Goal: Information Seeking & Learning: Check status

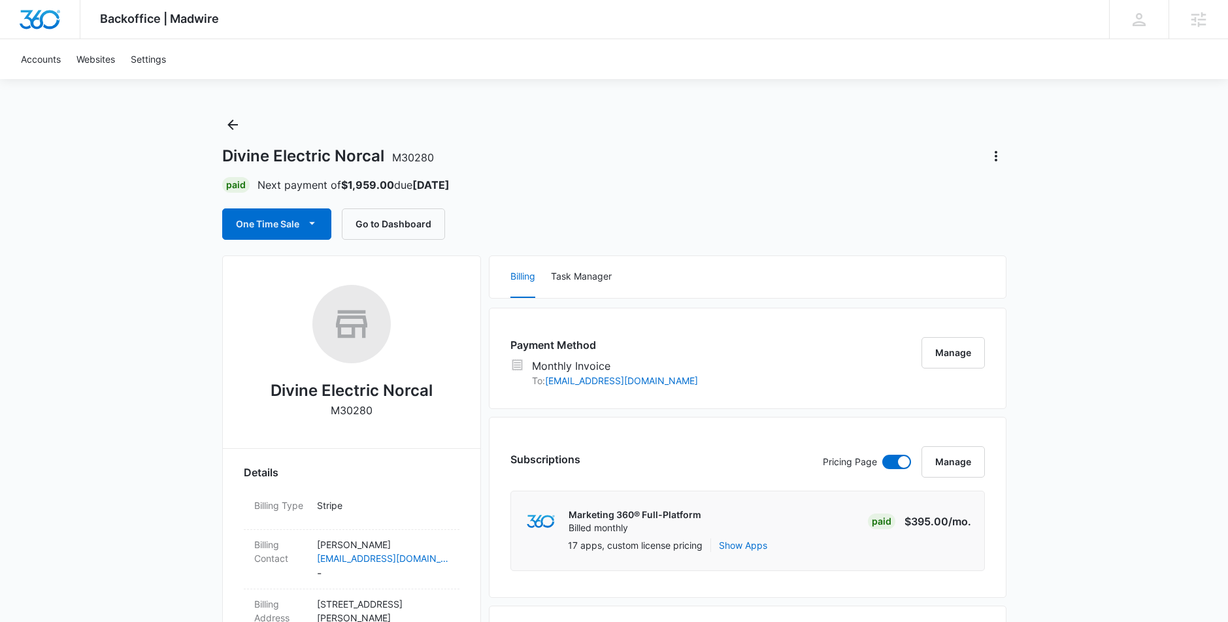
scroll to position [115, 0]
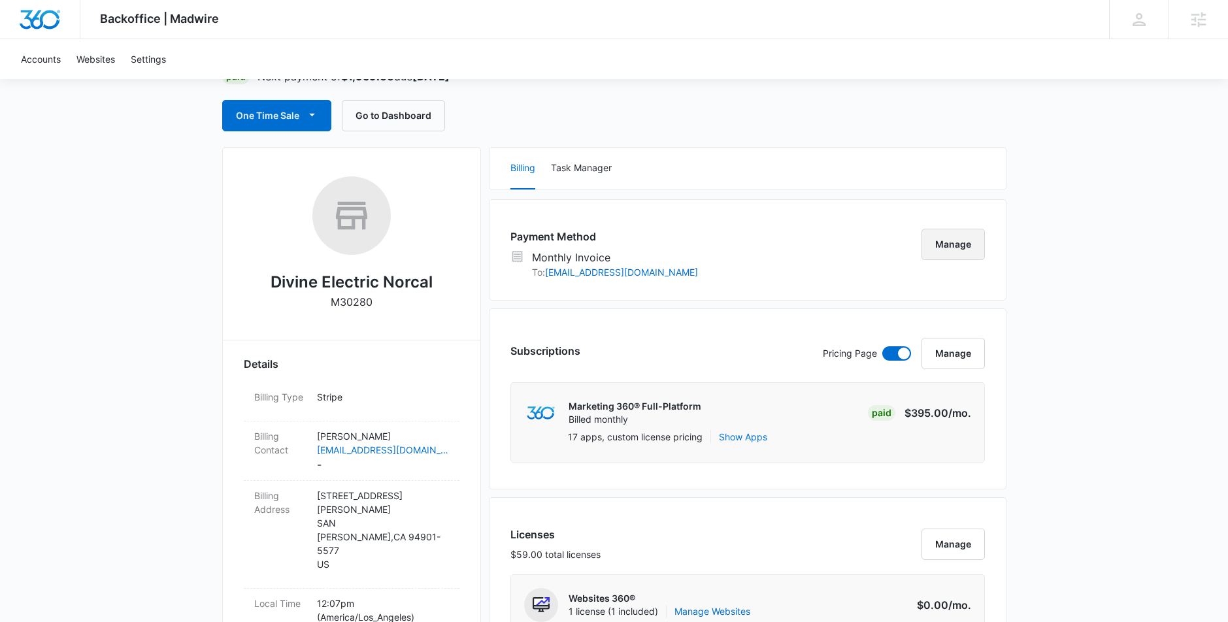
click at [961, 250] on button "Manage" at bounding box center [952, 244] width 63 height 31
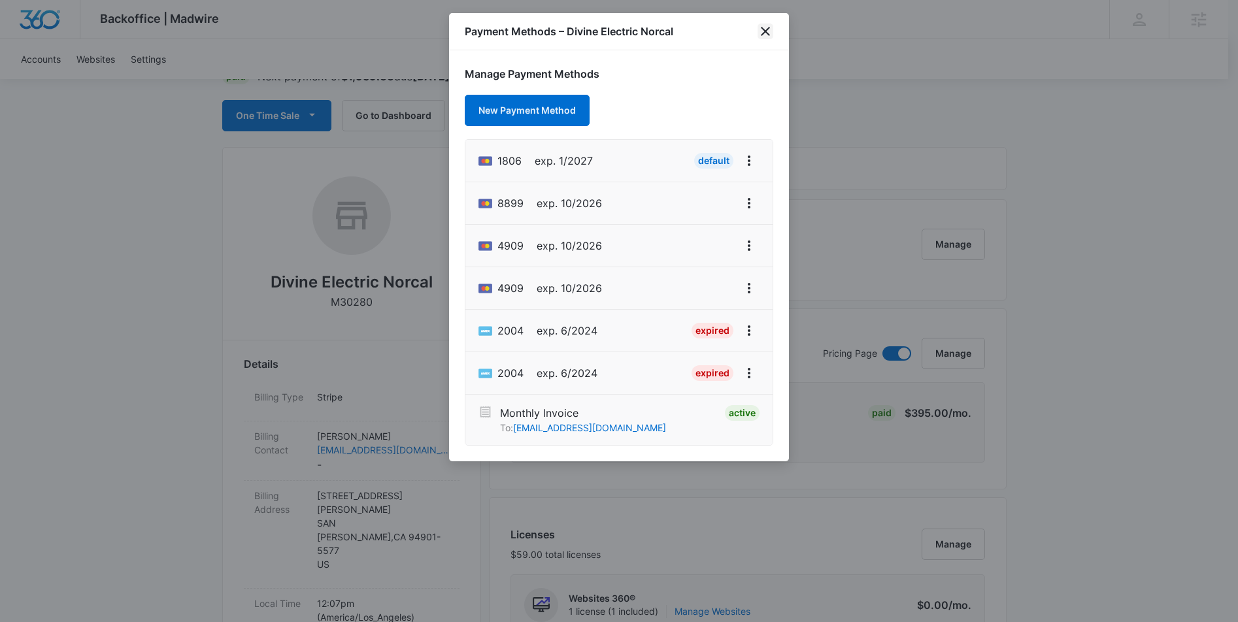
click at [760, 27] on icon "close" at bounding box center [765, 32] width 16 height 16
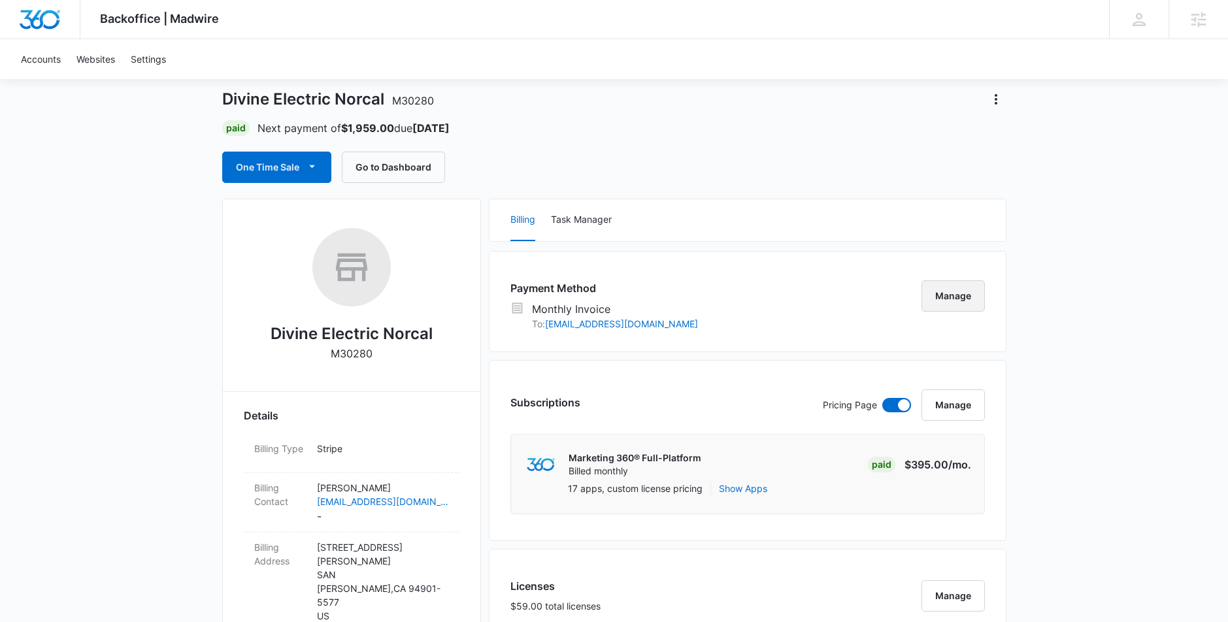
scroll to position [0, 0]
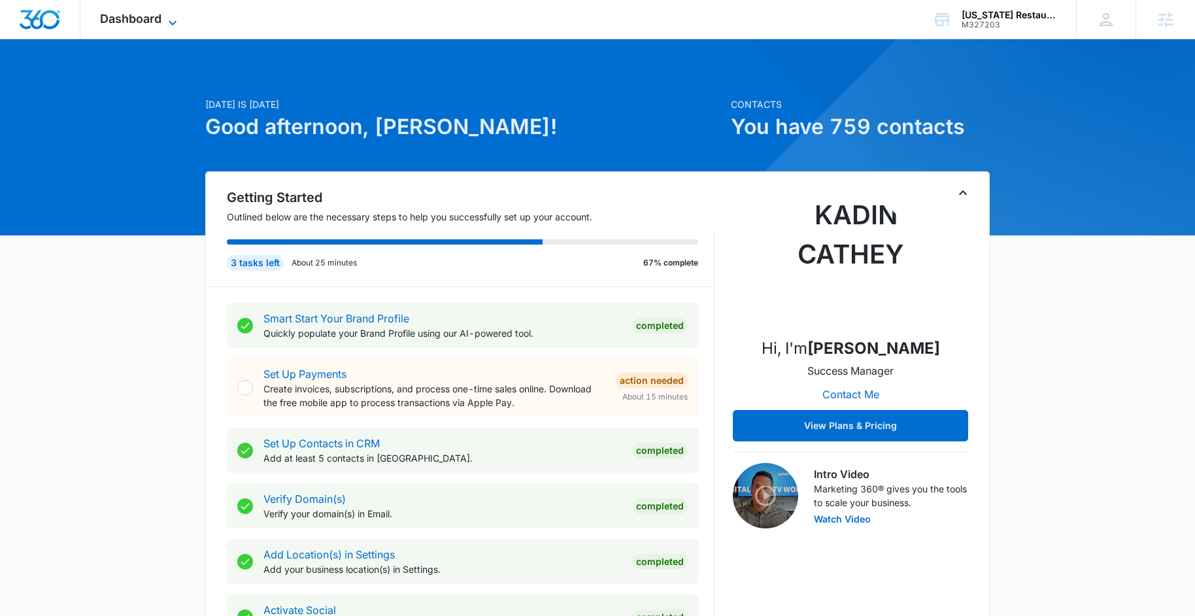
click at [171, 24] on icon at bounding box center [173, 23] width 16 height 16
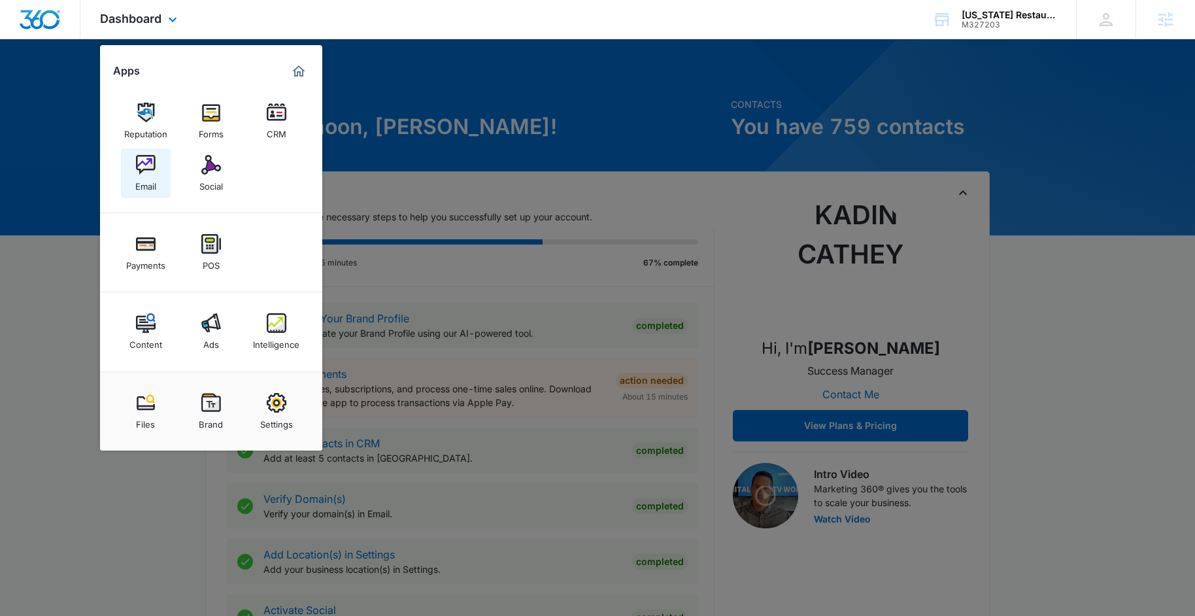
click at [150, 160] on img at bounding box center [146, 165] width 20 height 20
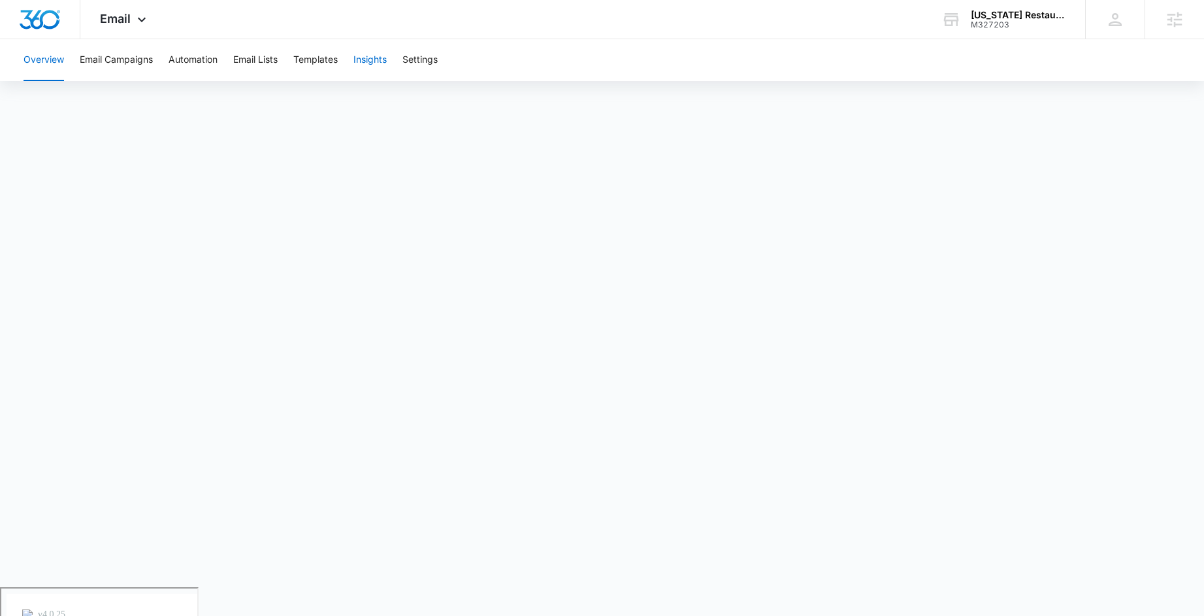
click at [374, 63] on button "Insights" at bounding box center [370, 60] width 33 height 42
click at [128, 24] on span "Email" at bounding box center [115, 19] width 31 height 14
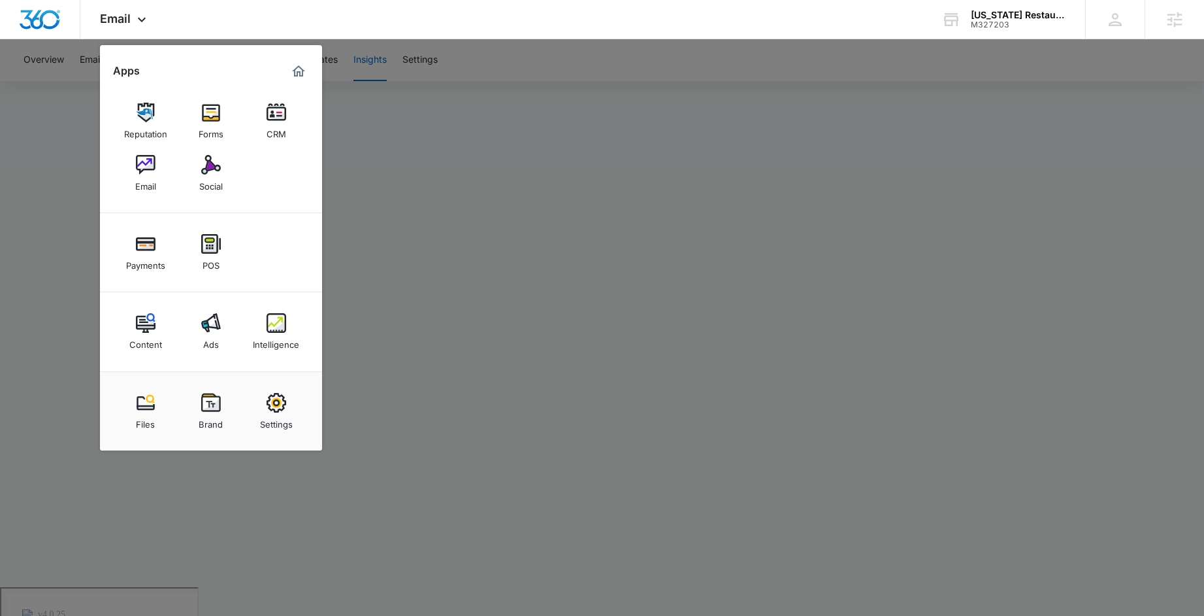
click at [726, 69] on div at bounding box center [602, 308] width 1204 height 616
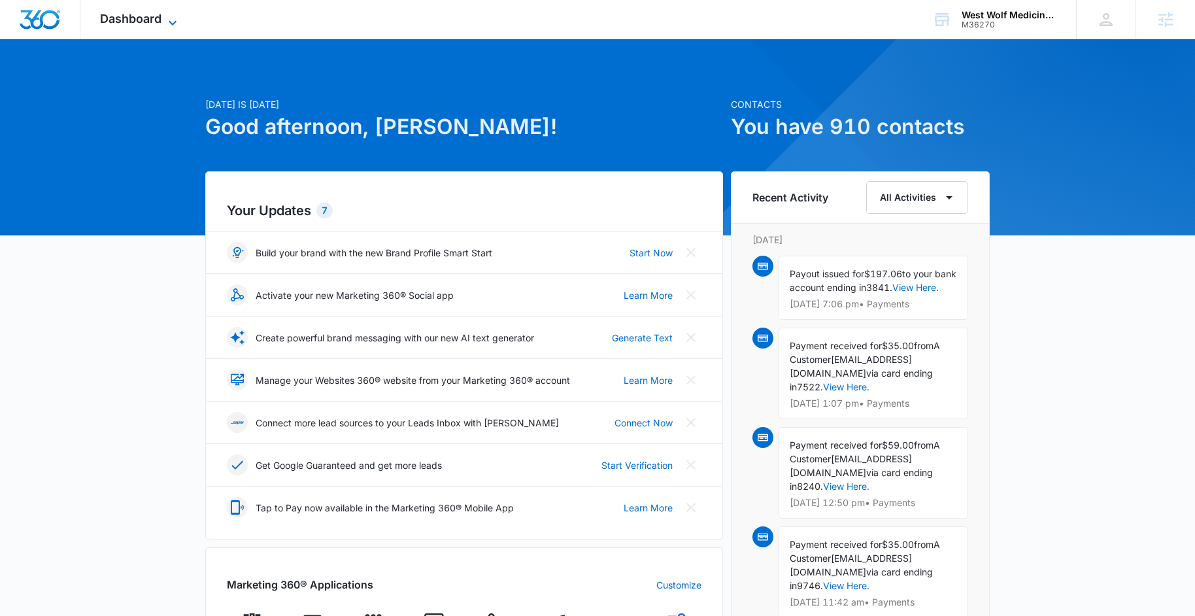
click at [172, 19] on icon at bounding box center [173, 23] width 16 height 16
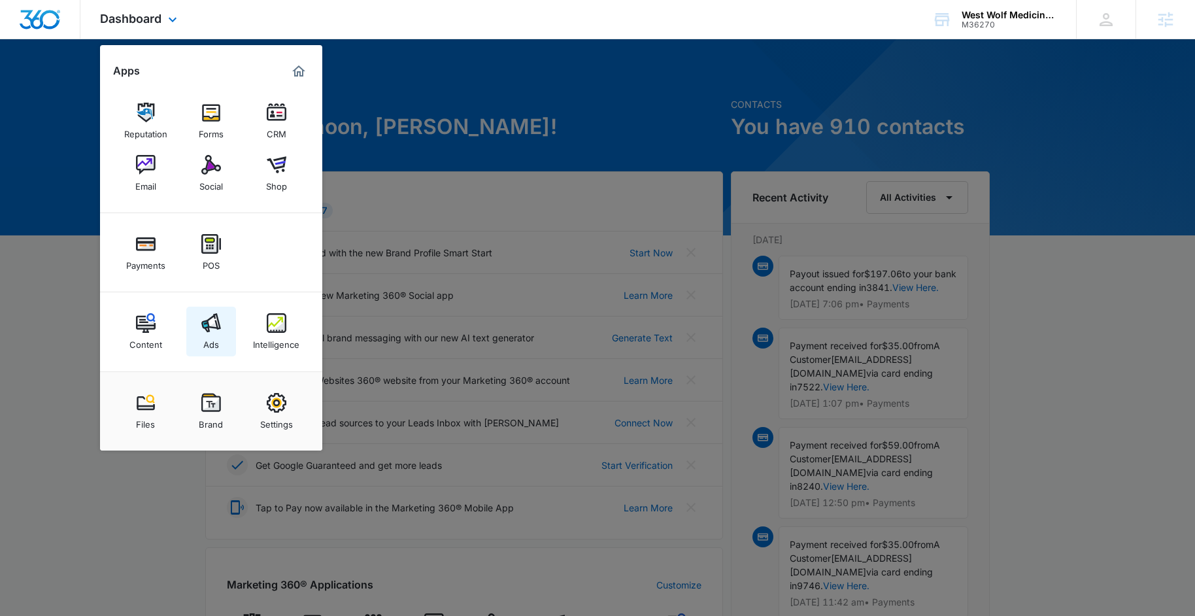
click at [214, 321] on img at bounding box center [211, 323] width 20 height 20
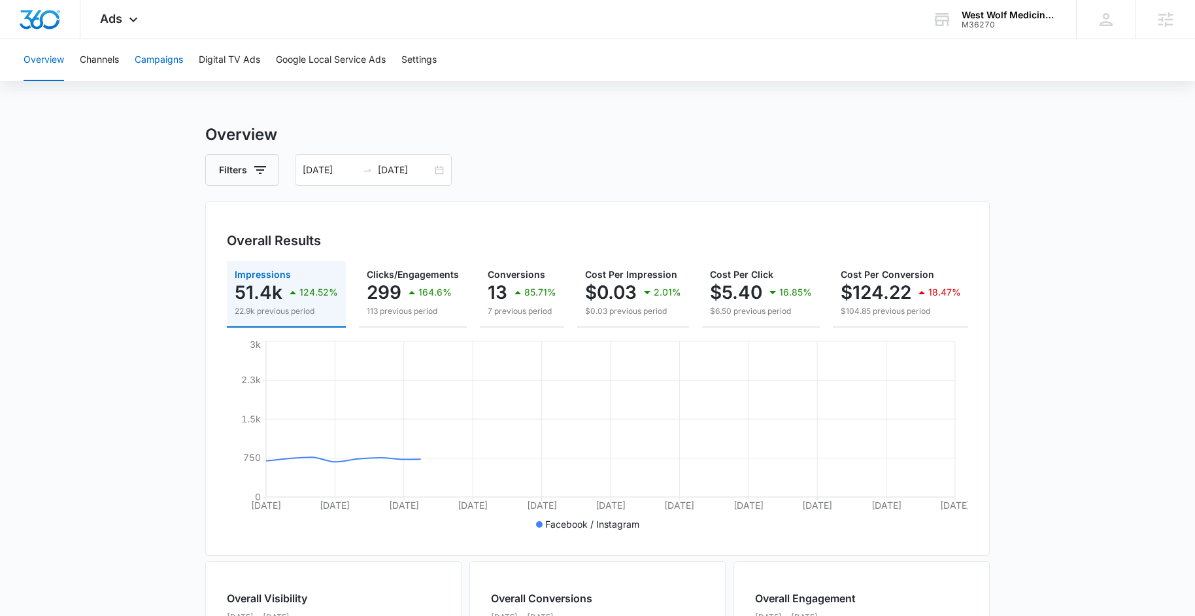
click at [163, 60] on button "Campaigns" at bounding box center [159, 60] width 48 height 42
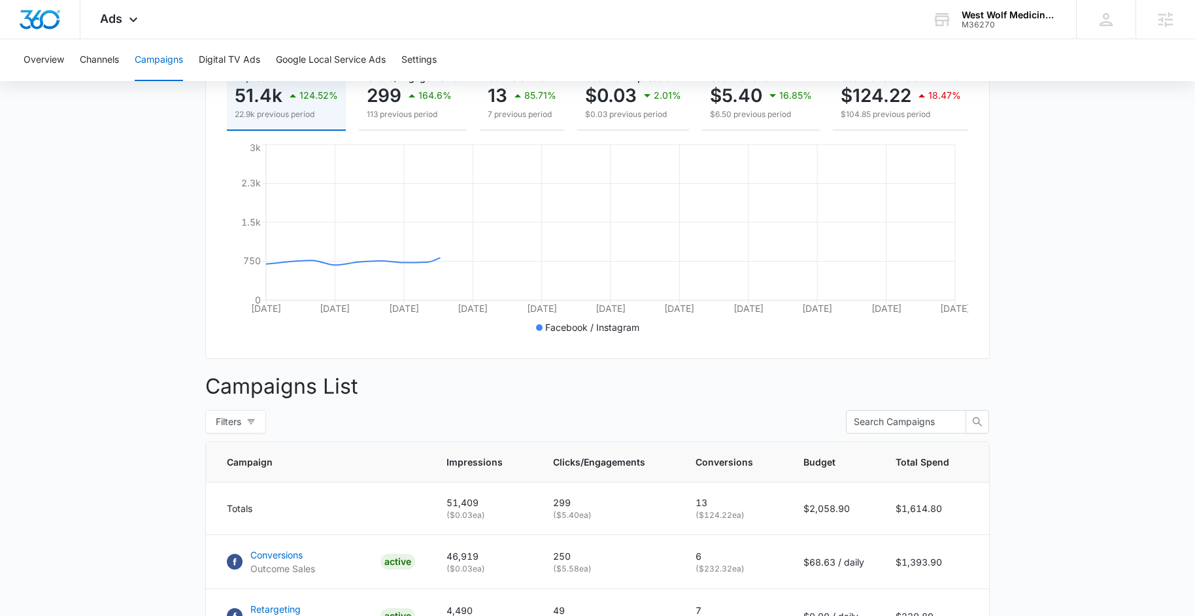
scroll to position [326, 0]
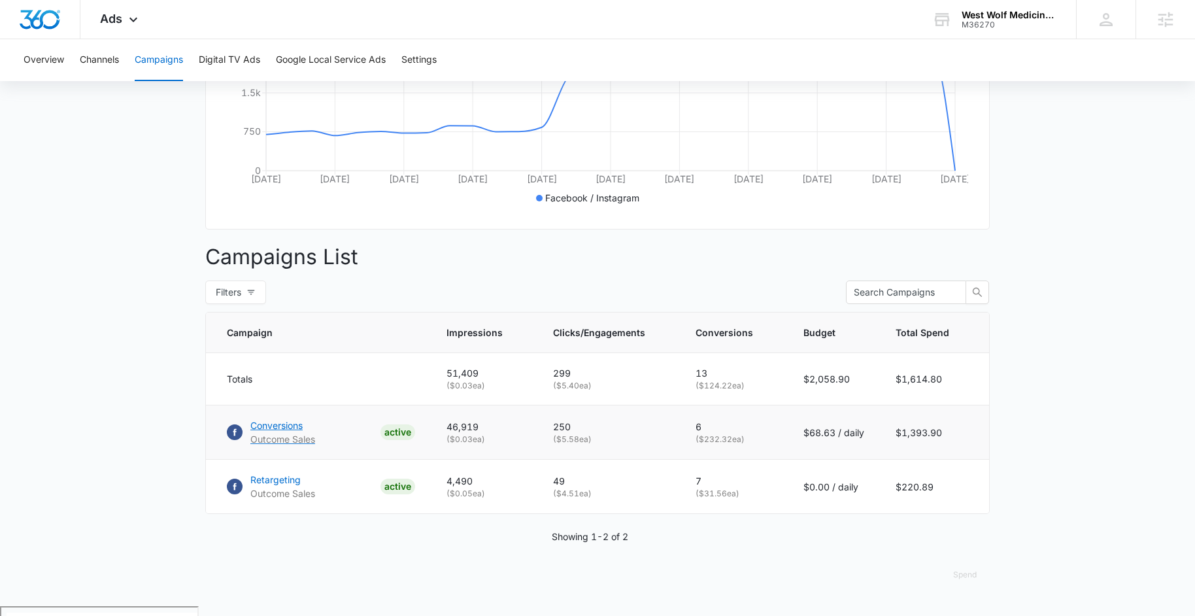
click at [272, 432] on p "Conversions" at bounding box center [282, 425] width 65 height 14
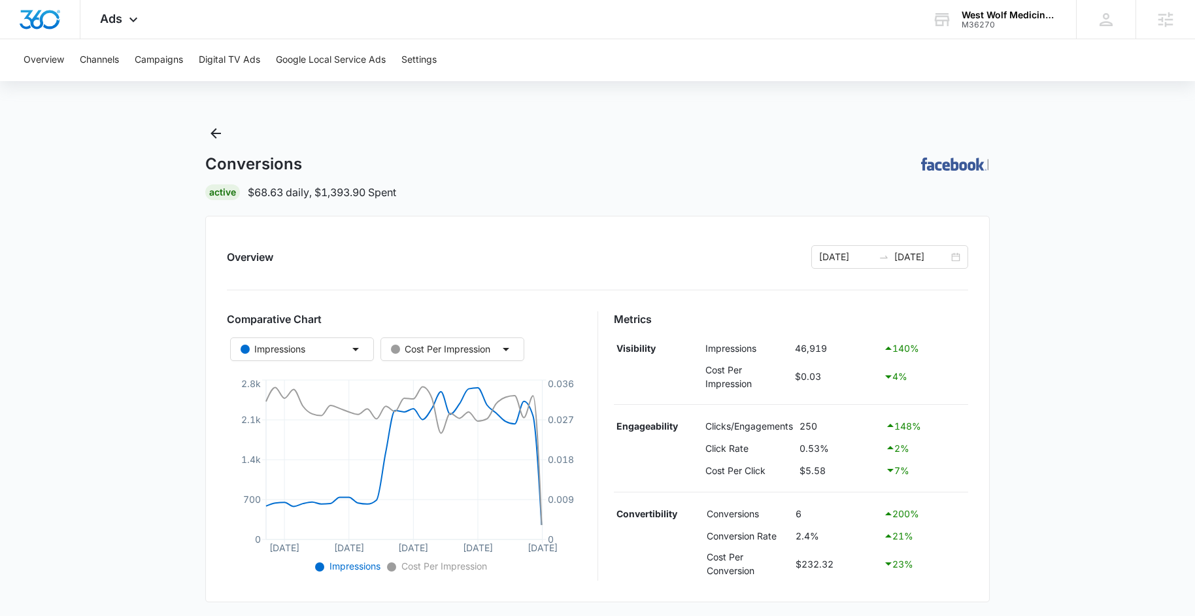
scroll to position [348, 0]
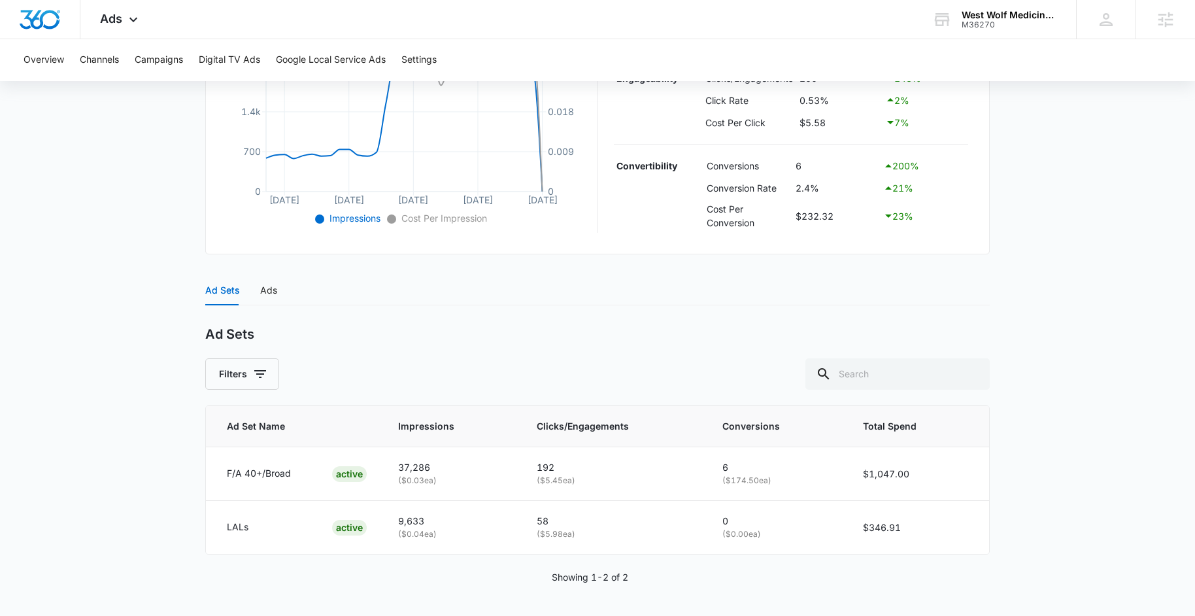
click at [278, 284] on div "Ad Sets Ads" at bounding box center [597, 290] width 784 height 30
click at [260, 295] on div "Ads" at bounding box center [268, 290] width 17 height 14
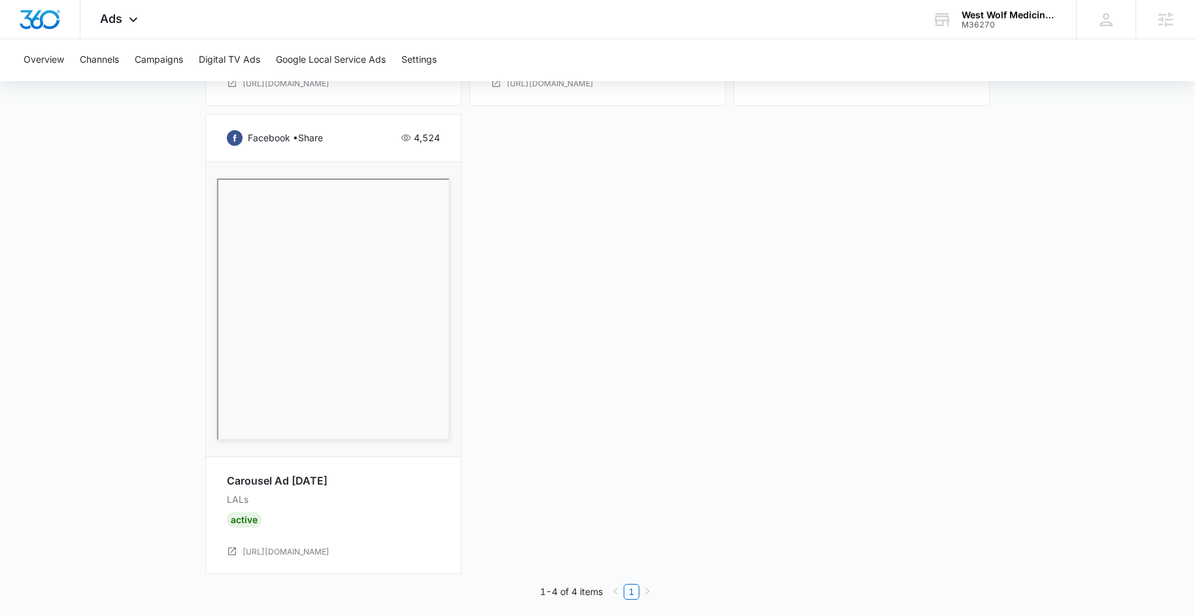
scroll to position [1144, 0]
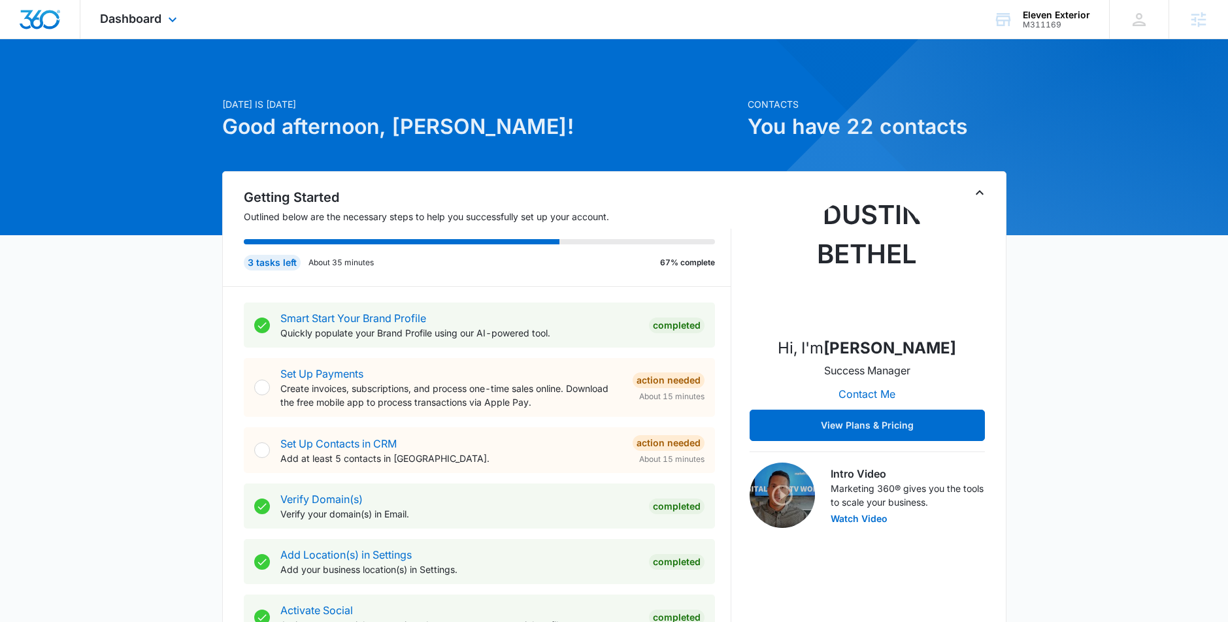
click at [167, 29] on div "Dashboard Apps Reputation Forms CRM Email Social POS Content Ads Intelligence F…" at bounding box center [140, 19] width 120 height 39
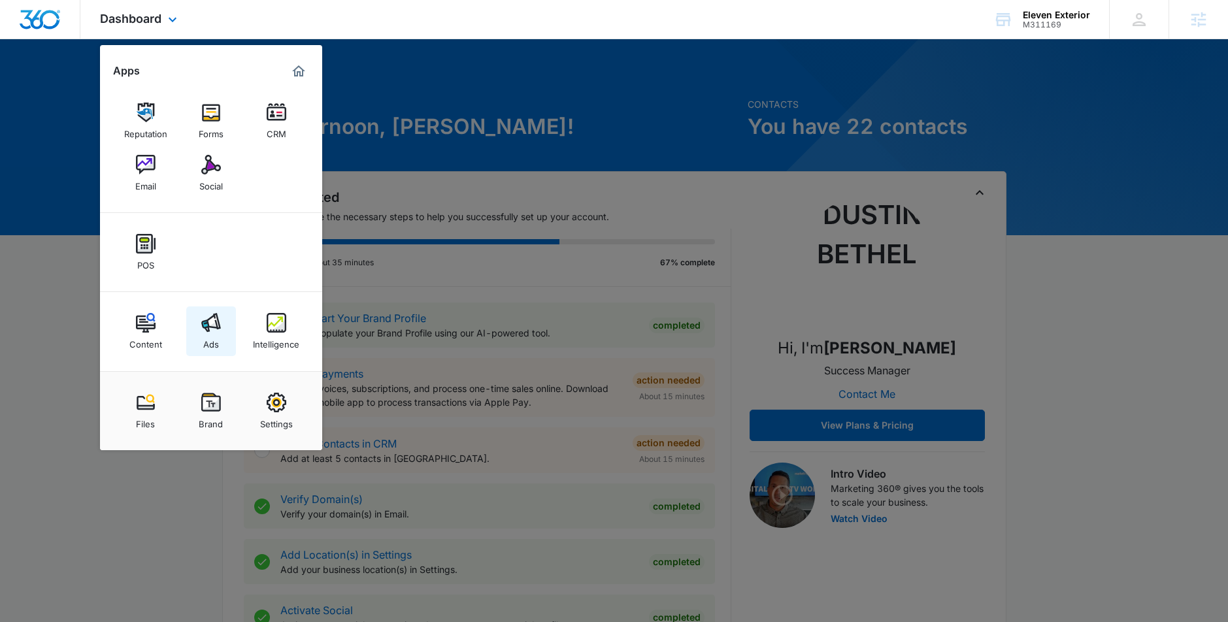
click at [208, 337] on div "Ads" at bounding box center [211, 341] width 16 height 17
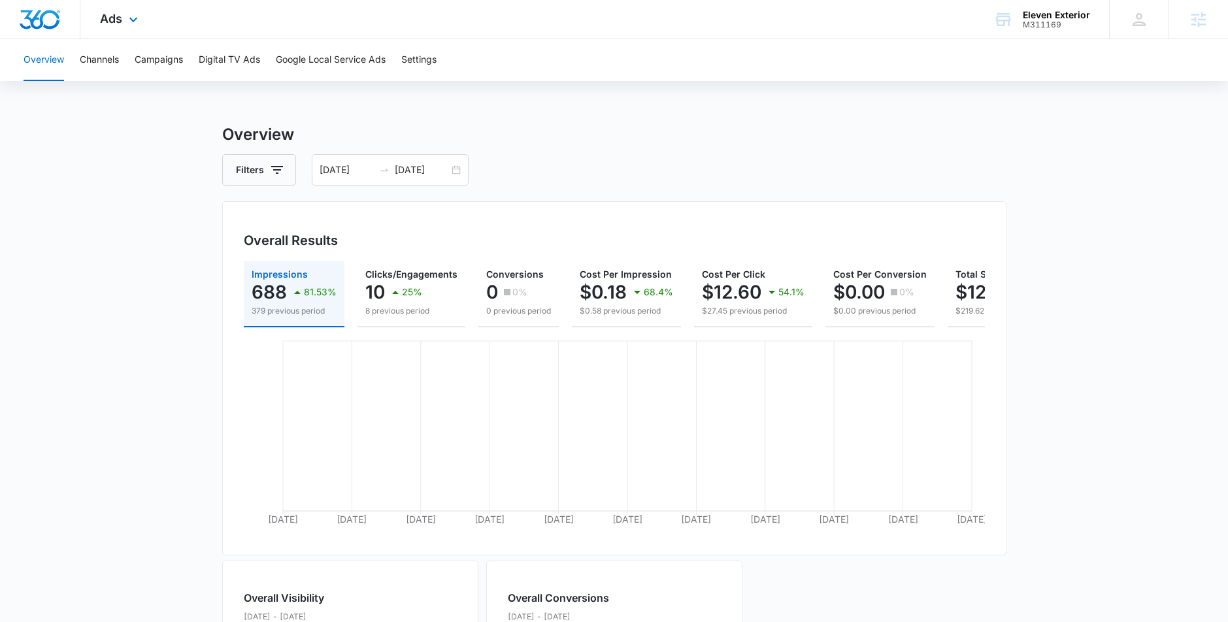
click at [124, 14] on div "Ads Apps Reputation Forms CRM Email Social POS Content Ads Intelligence Files B…" at bounding box center [120, 19] width 80 height 39
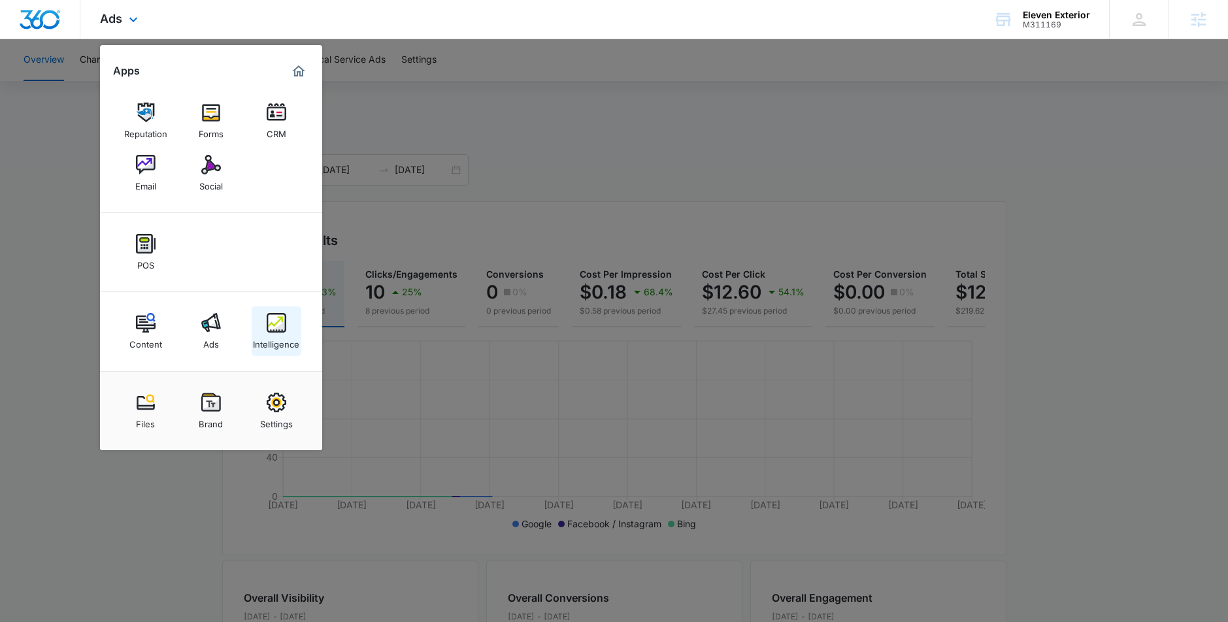
click at [280, 314] on img at bounding box center [277, 323] width 20 height 20
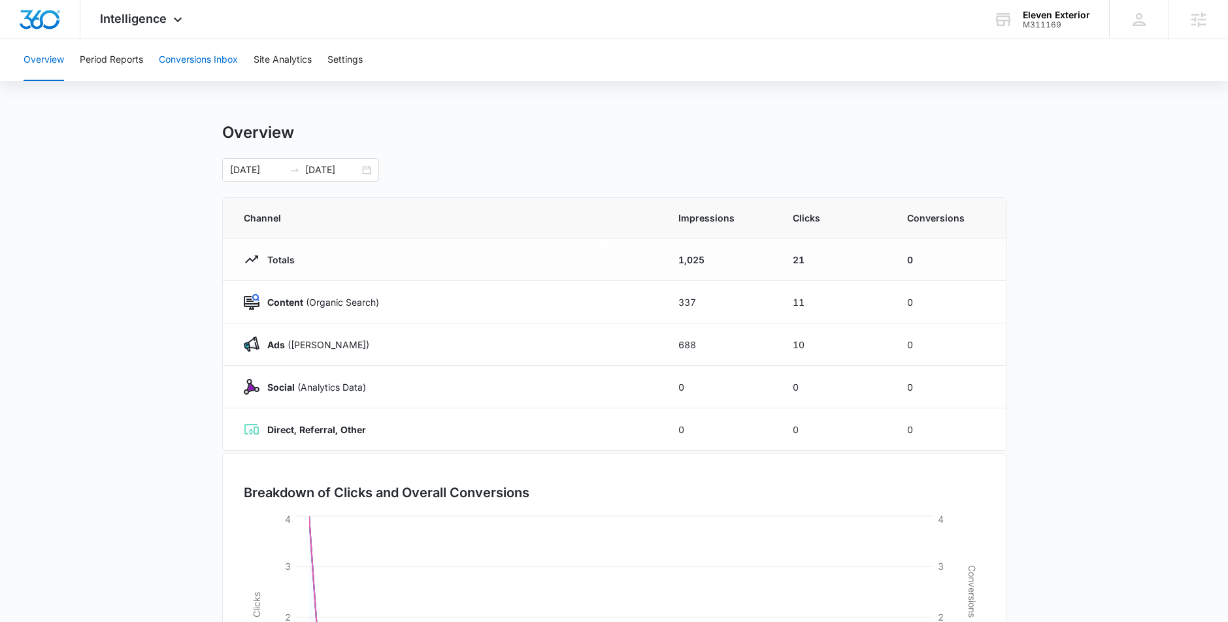
click at [210, 49] on button "Conversions Inbox" at bounding box center [198, 60] width 79 height 42
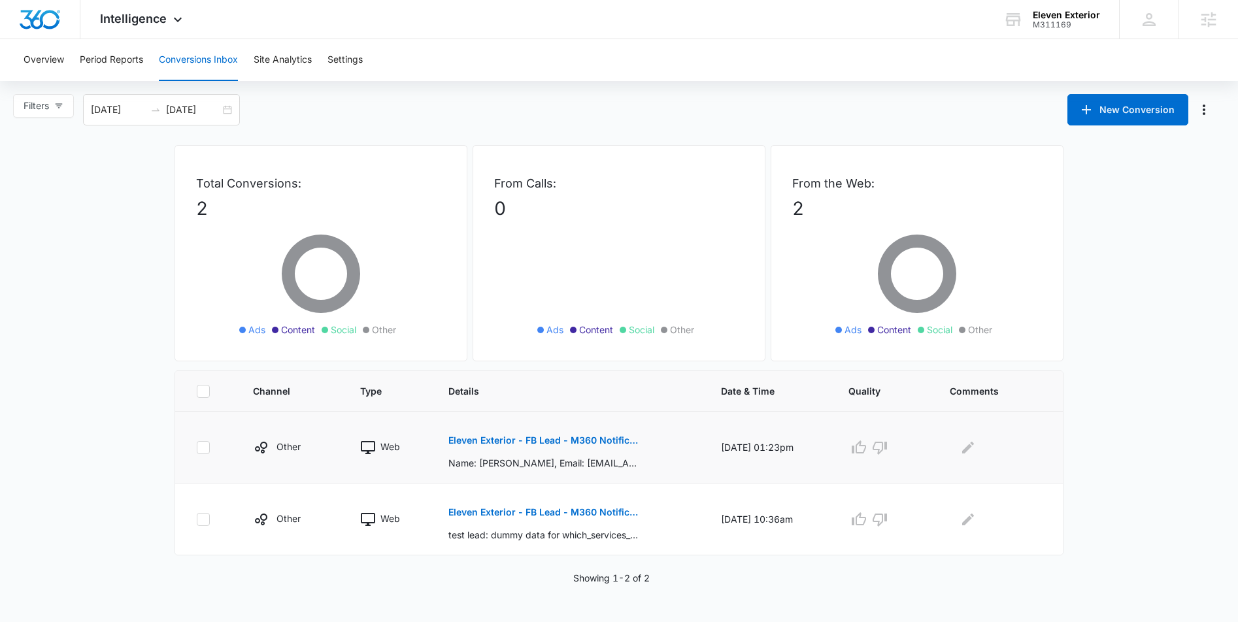
click at [555, 440] on p "Eleven Exterior - FB Lead - M360 Notification" at bounding box center [543, 440] width 190 height 9
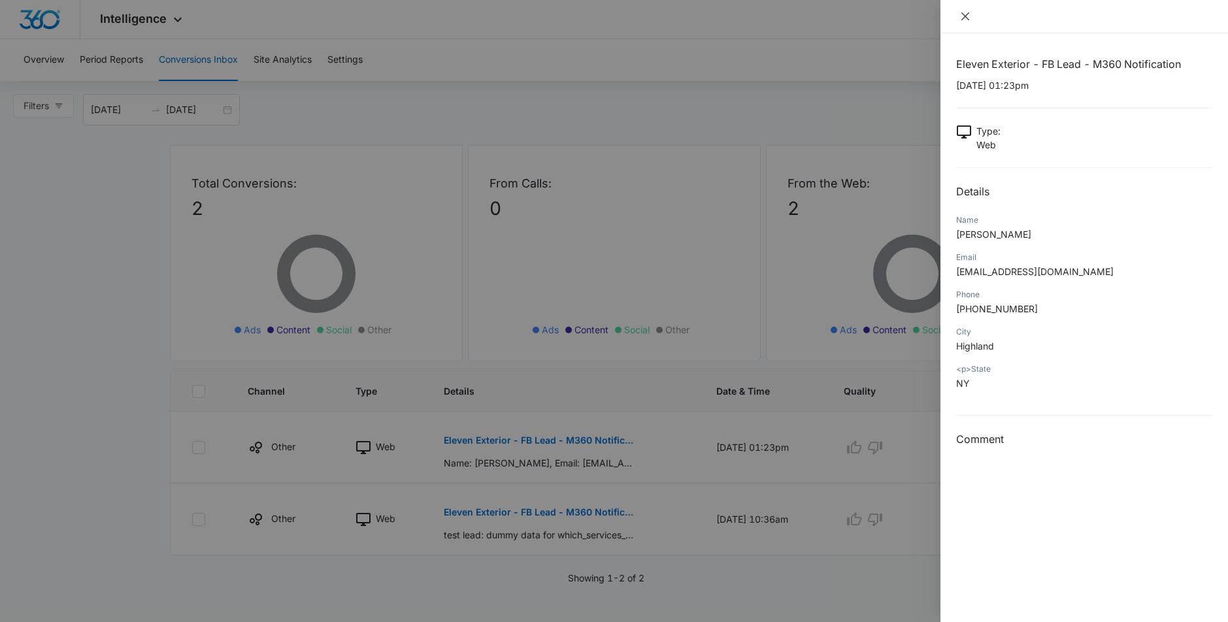
click at [963, 17] on icon "close" at bounding box center [965, 16] width 8 height 8
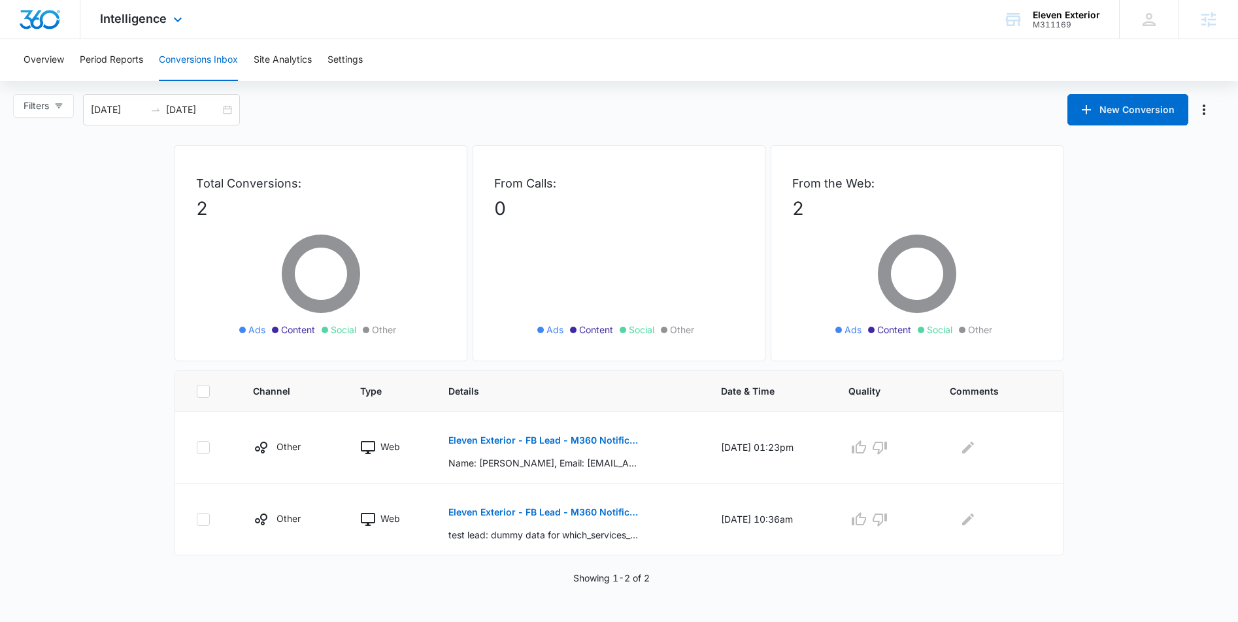
click at [161, 35] on div "Intelligence Apps Reputation Forms CRM Email Social POS Content Ads Intelligenc…" at bounding box center [142, 19] width 125 height 39
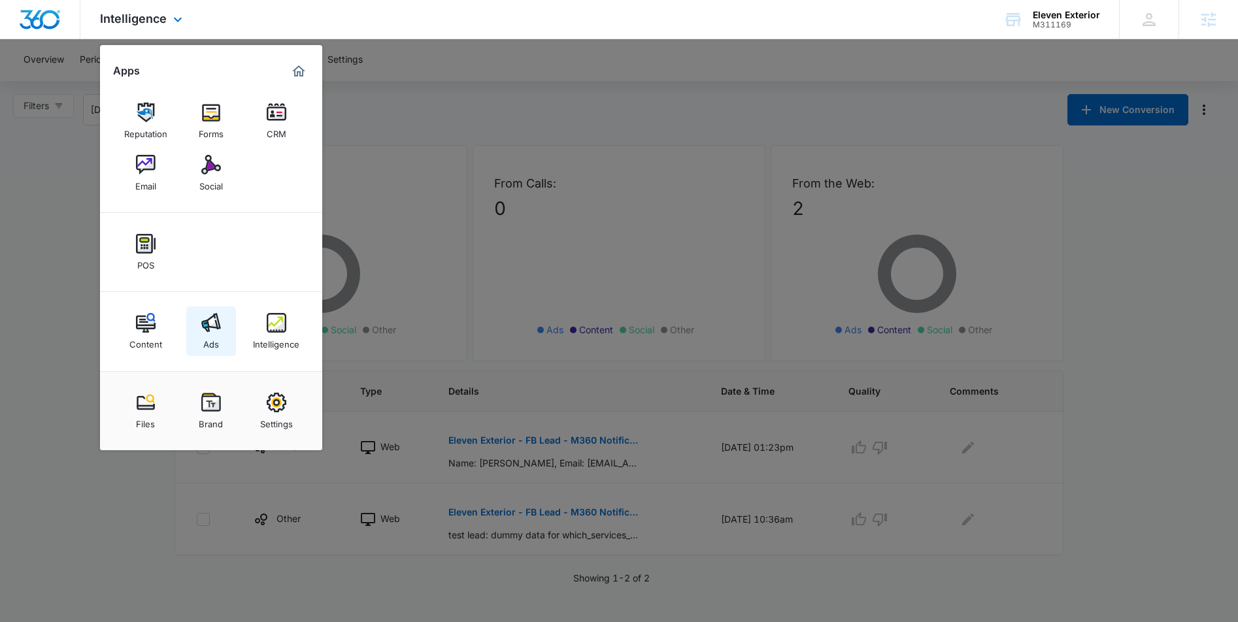
click at [223, 338] on link "Ads" at bounding box center [211, 331] width 50 height 50
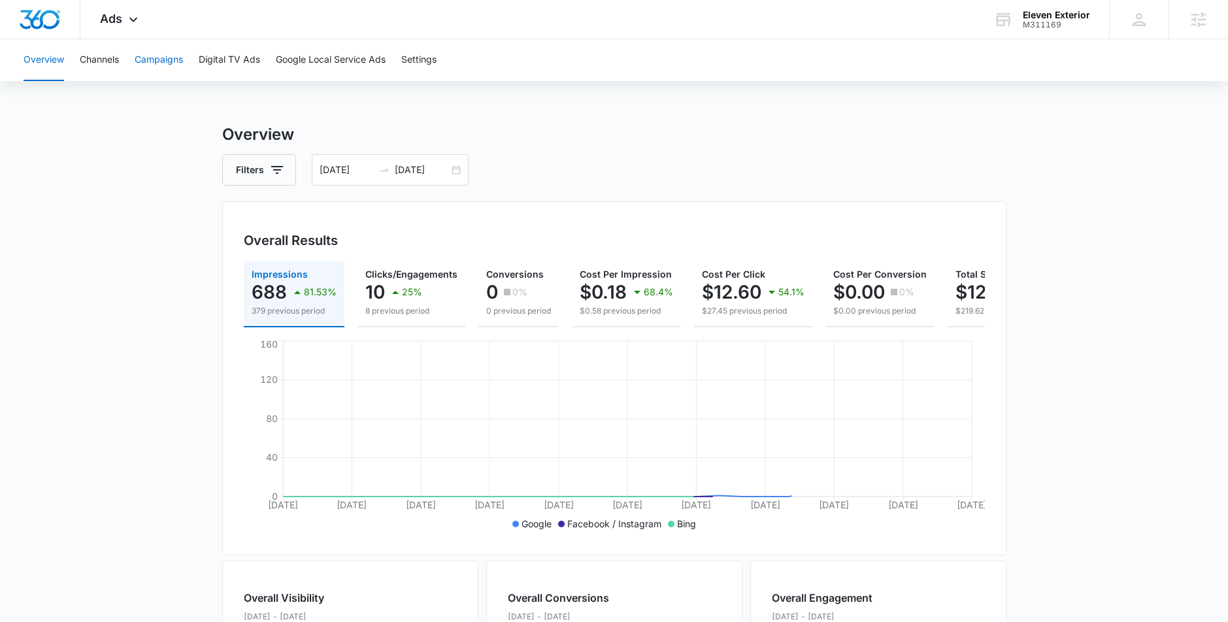
click at [161, 63] on button "Campaigns" at bounding box center [159, 60] width 48 height 42
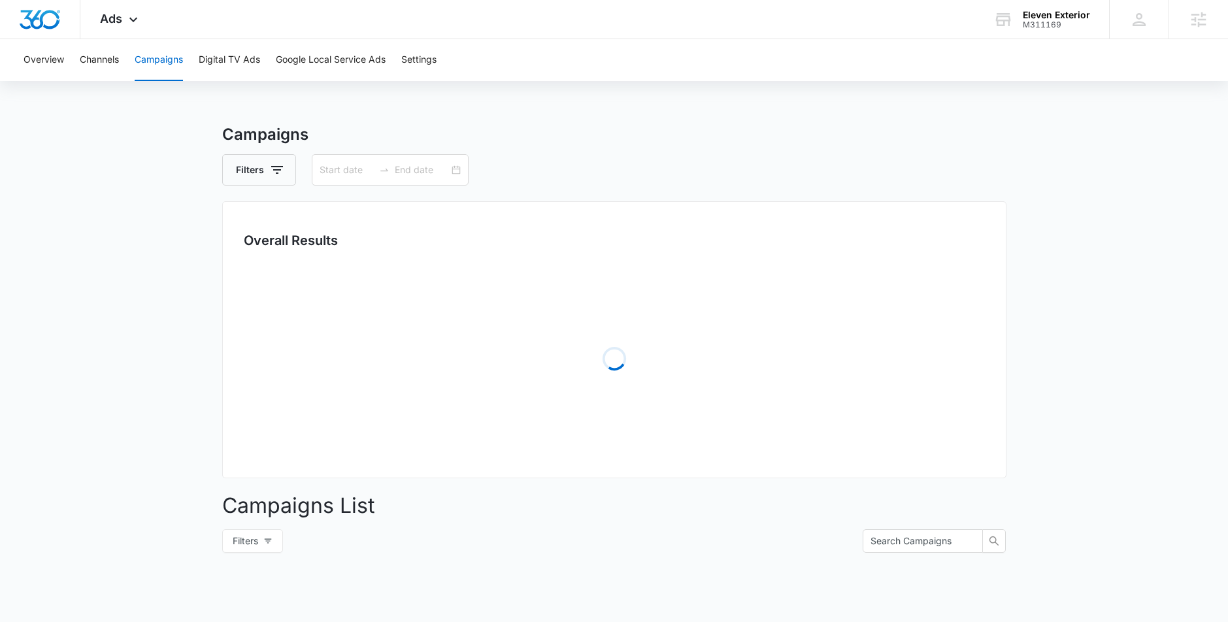
type input "[DATE]"
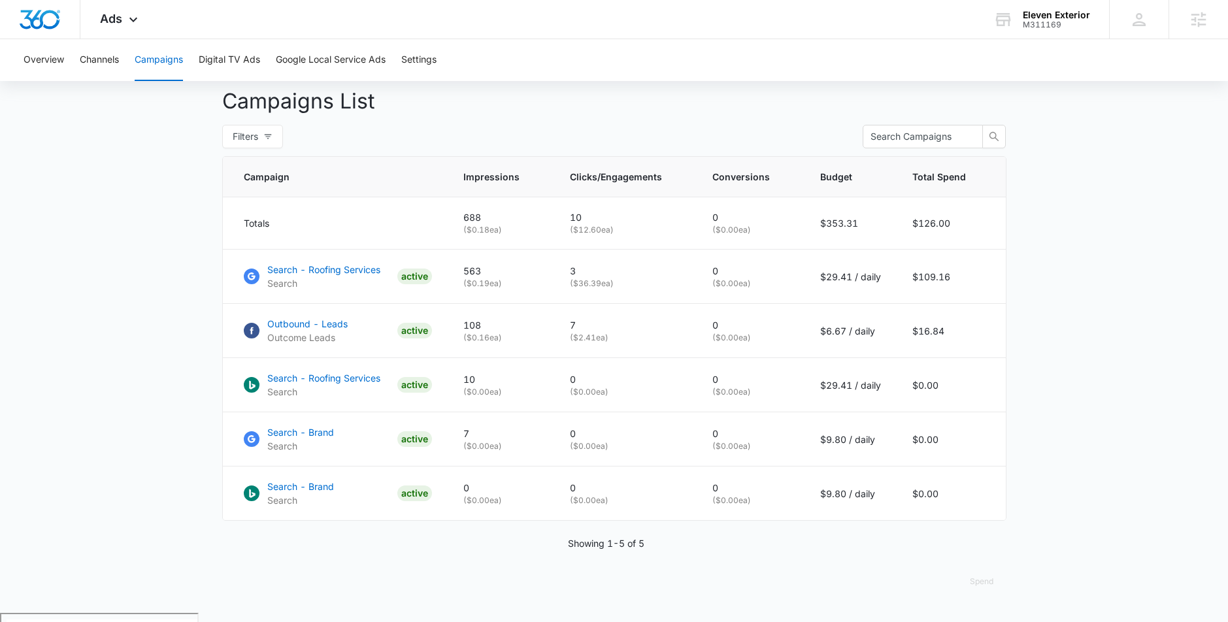
scroll to position [482, 0]
click at [316, 330] on p "Outbound - Leads" at bounding box center [307, 323] width 80 height 14
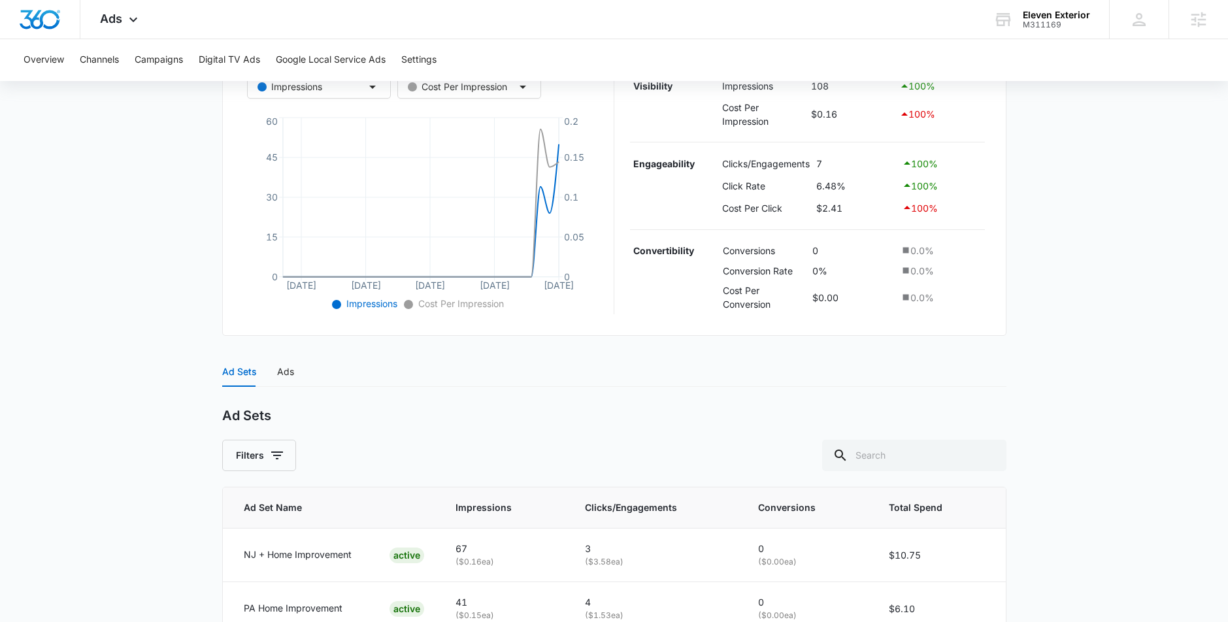
scroll to position [263, 0]
click at [285, 372] on div "Ads" at bounding box center [285, 371] width 17 height 14
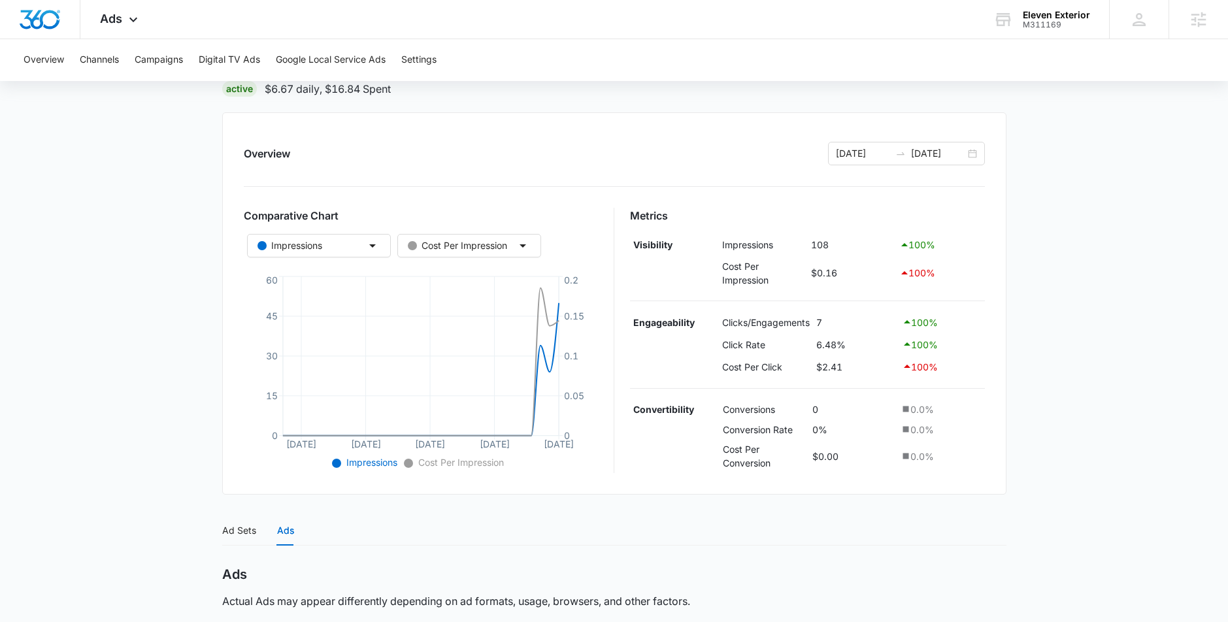
scroll to position [106, 0]
click at [118, 57] on button "Channels" at bounding box center [99, 60] width 39 height 42
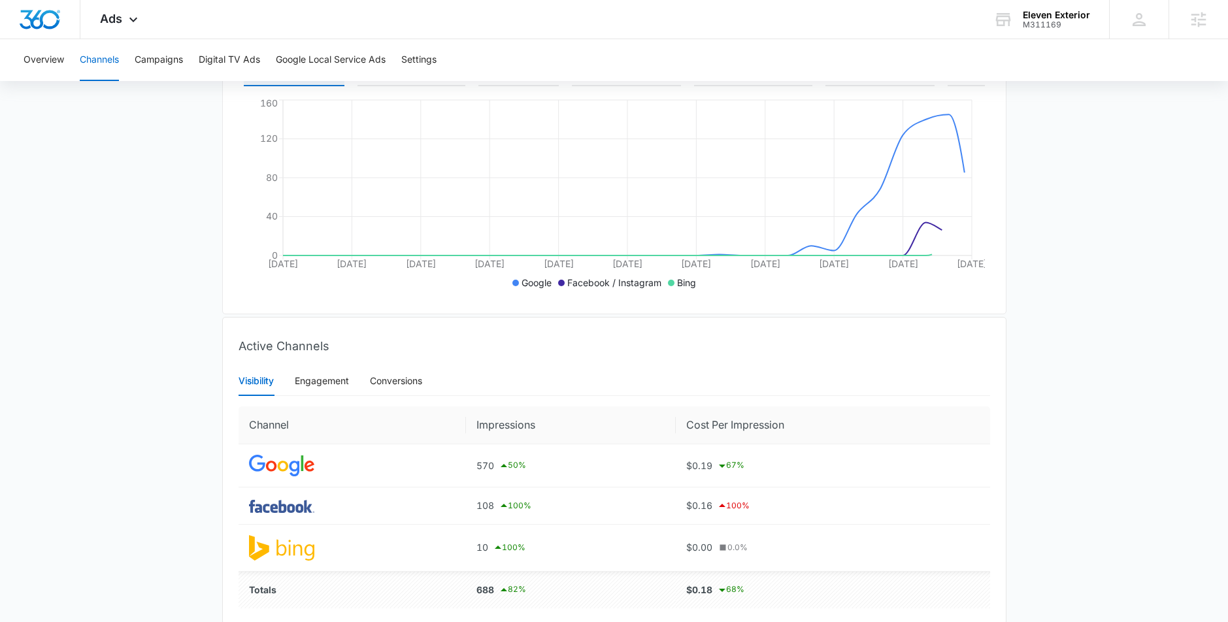
scroll to position [301, 0]
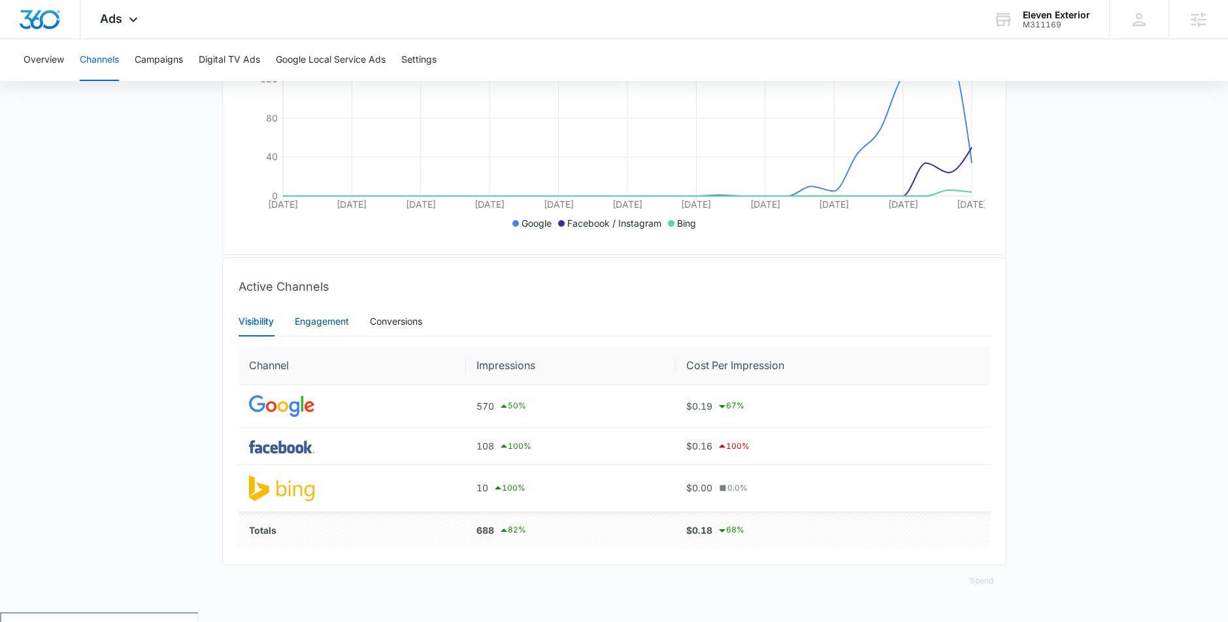
click at [306, 329] on div "Engagement" at bounding box center [322, 321] width 54 height 14
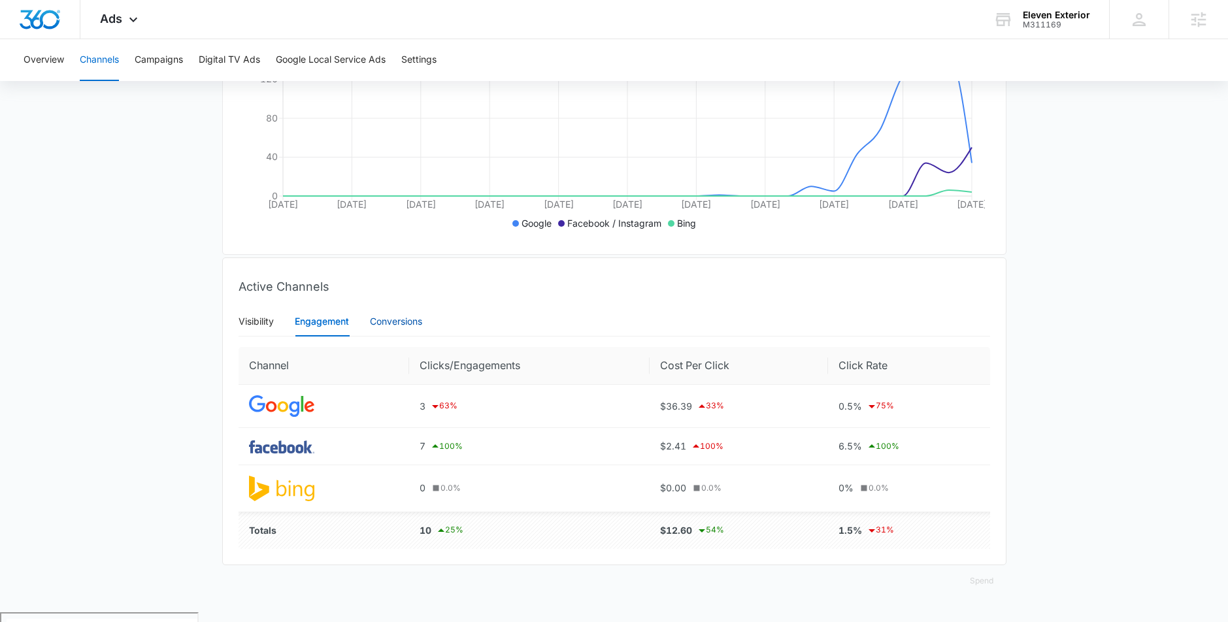
click at [389, 329] on div "Conversions" at bounding box center [396, 321] width 52 height 14
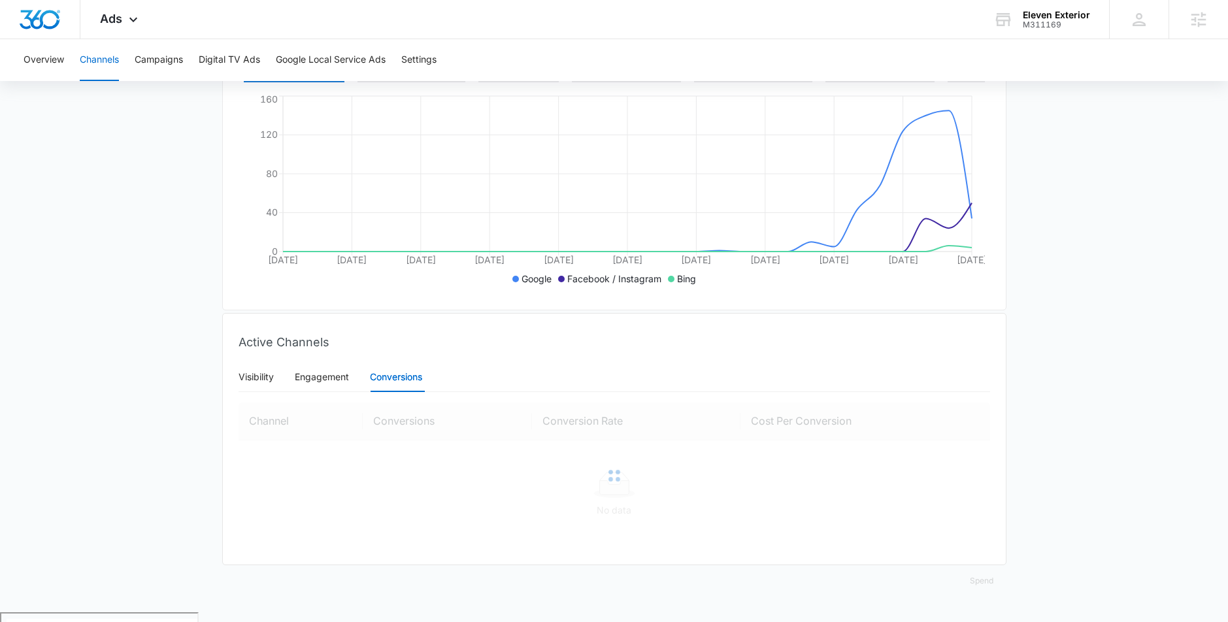
scroll to position [298, 0]
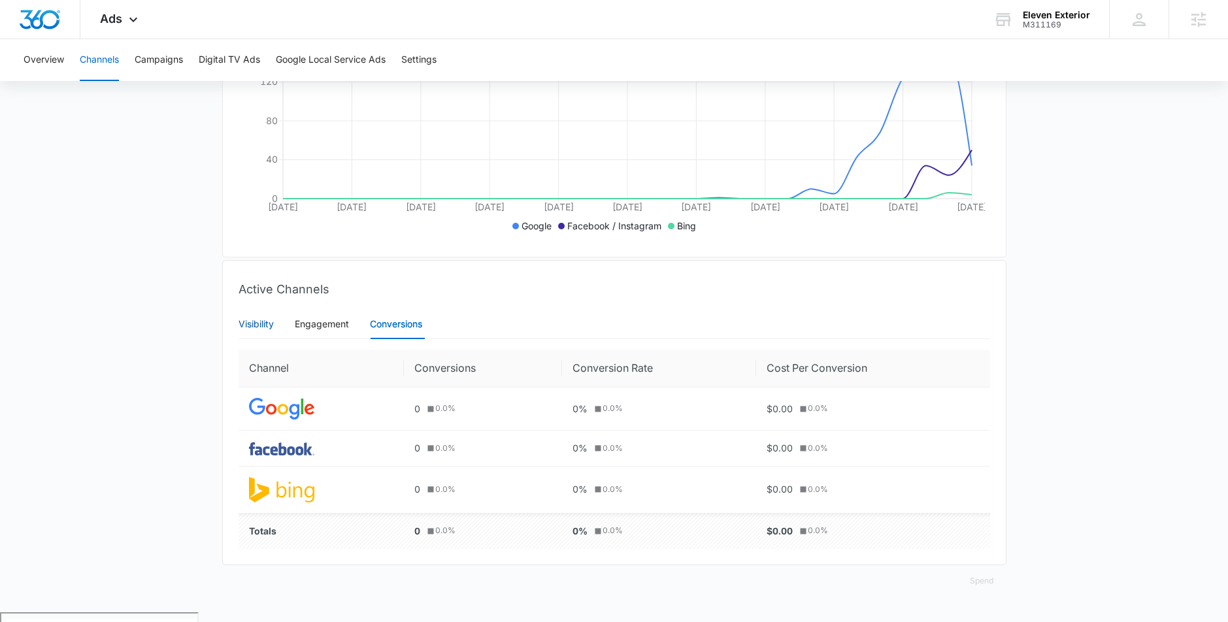
click at [256, 330] on div "Visibility" at bounding box center [256, 324] width 35 height 14
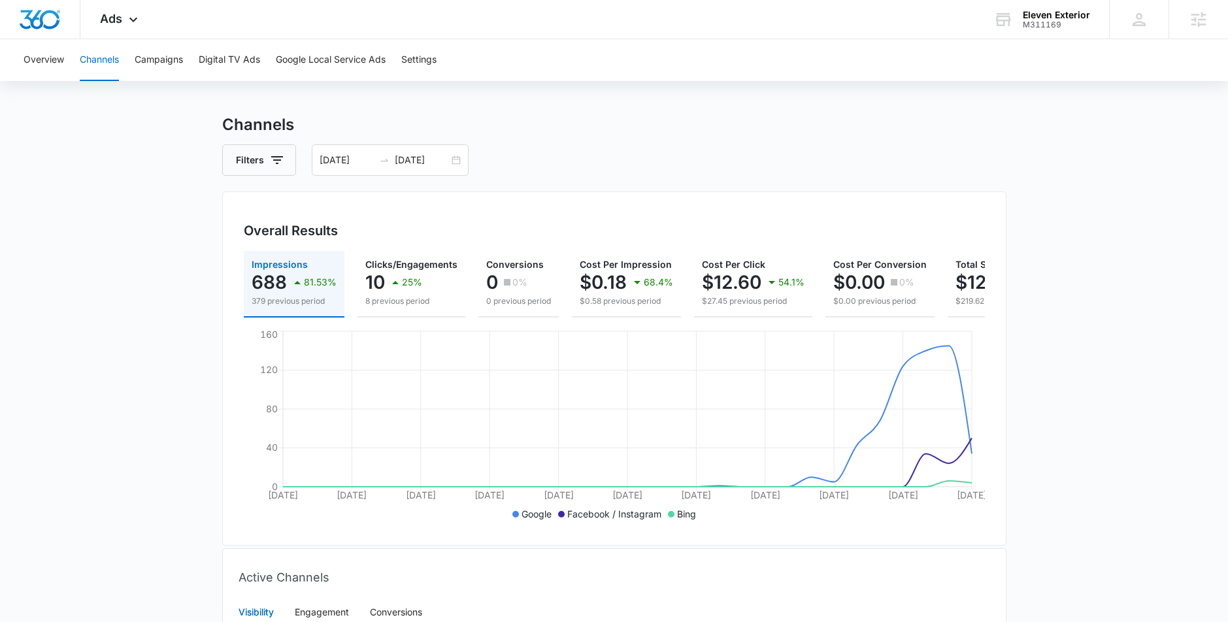
scroll to position [0, 0]
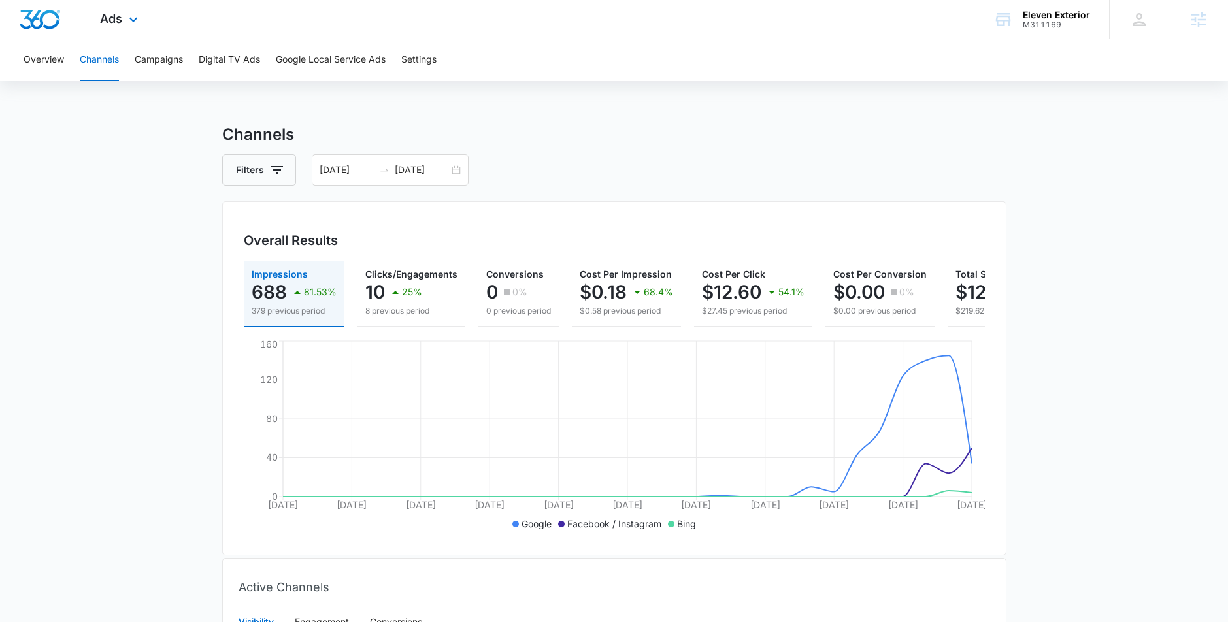
click at [123, 23] on div "Ads Apps Reputation Forms CRM Email Social POS Content Ads Intelligence Files B…" at bounding box center [120, 19] width 80 height 39
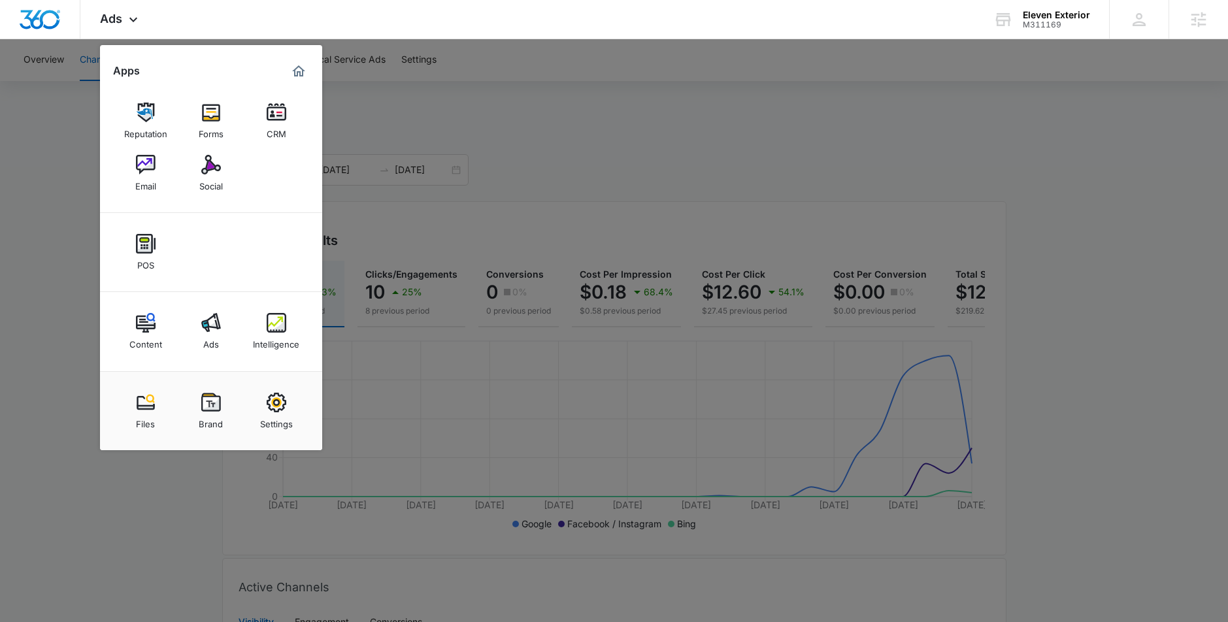
click at [40, 284] on div at bounding box center [614, 311] width 1228 height 622
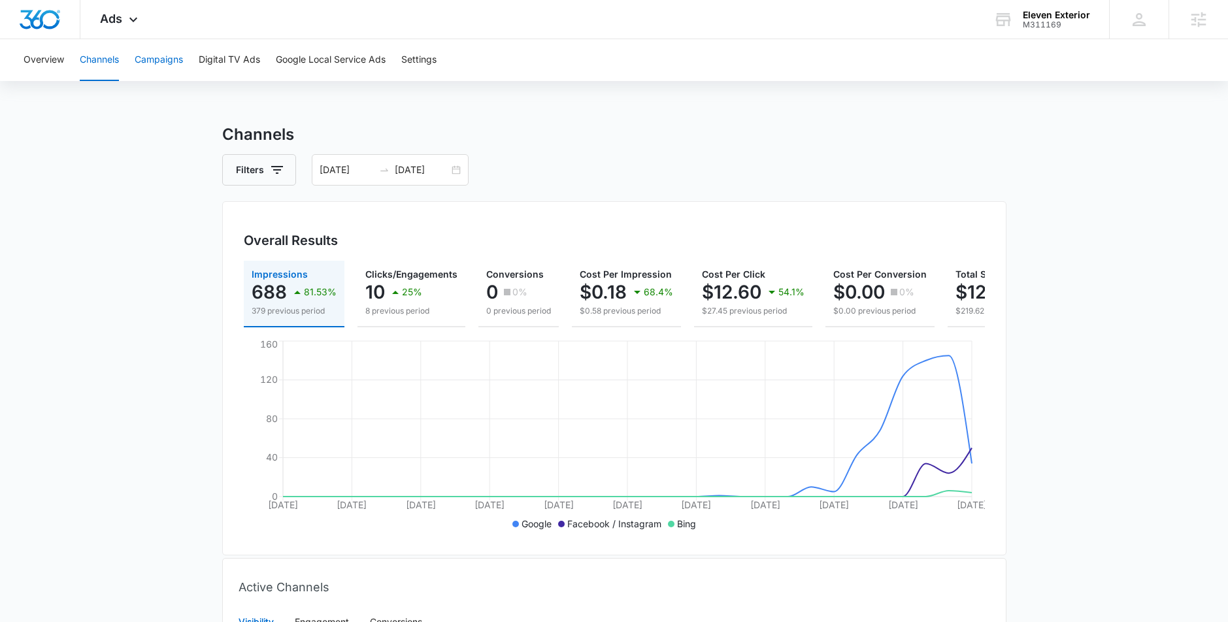
click at [163, 62] on button "Campaigns" at bounding box center [159, 60] width 48 height 42
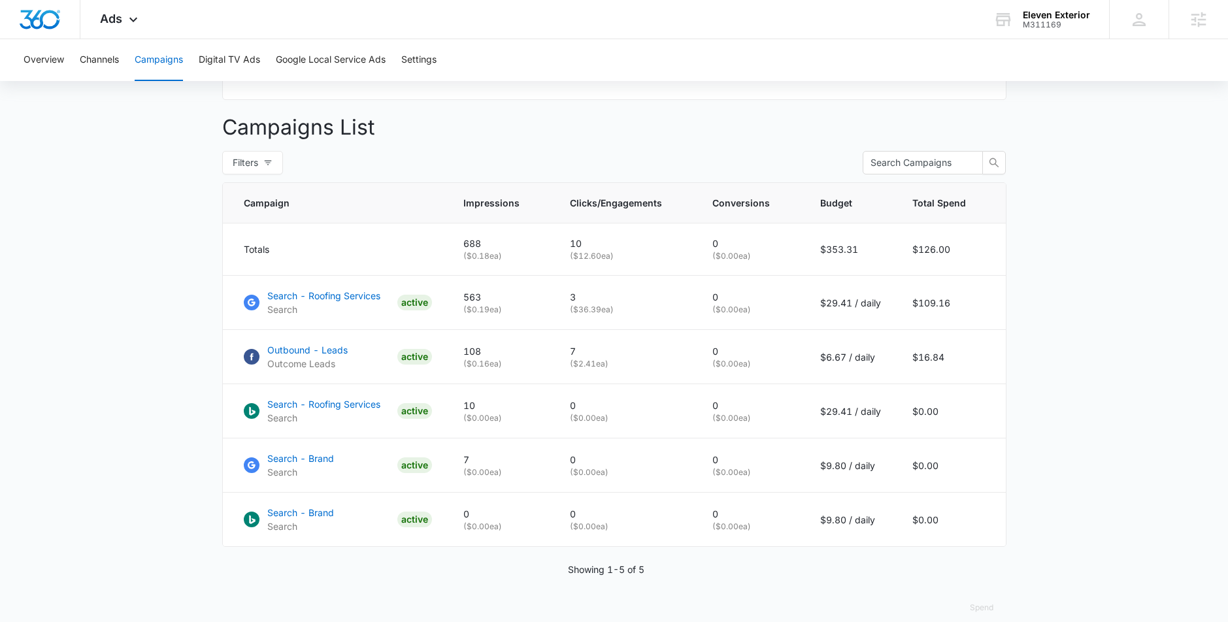
scroll to position [462, 0]
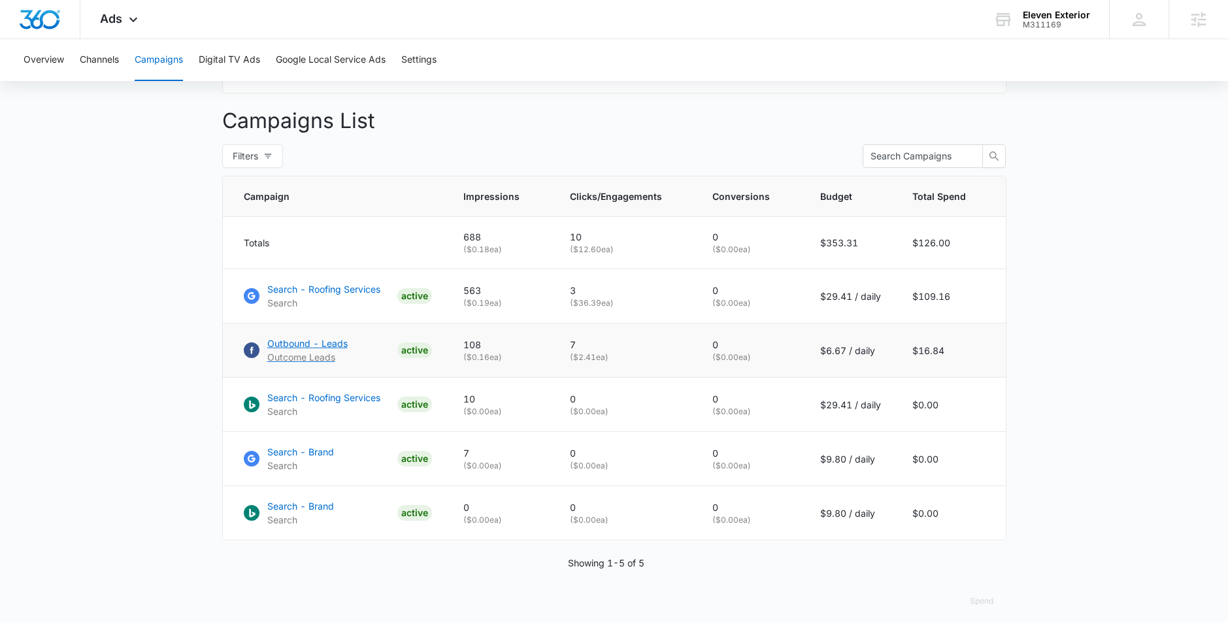
click at [290, 350] on p "Outbound - Leads" at bounding box center [307, 344] width 80 height 14
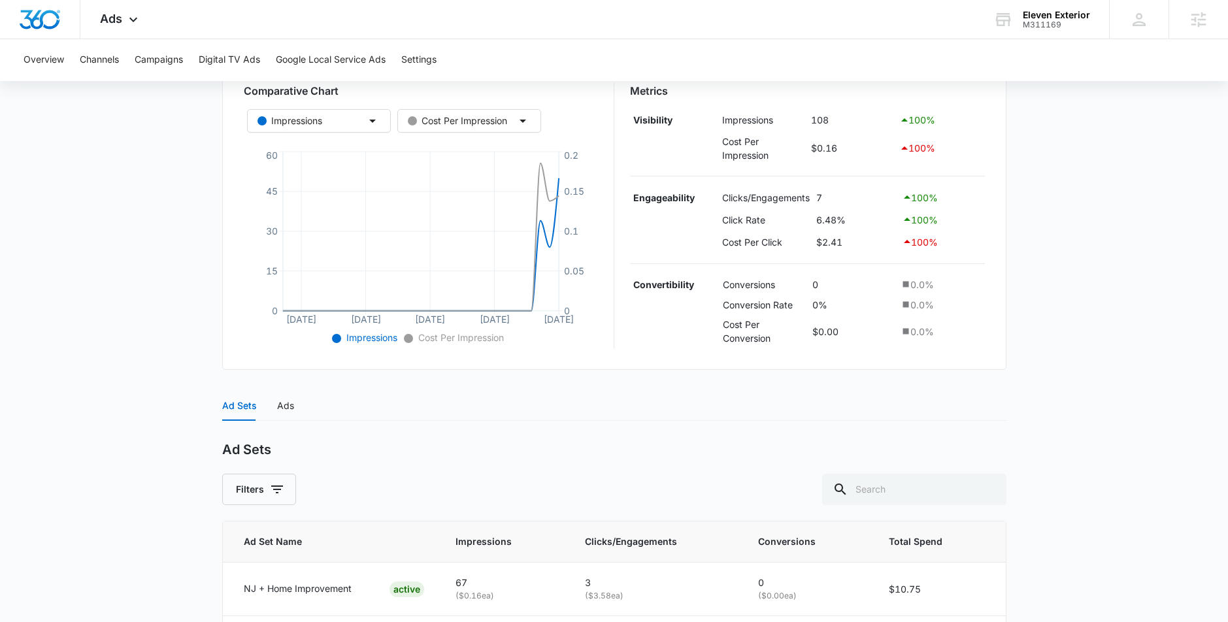
scroll to position [337, 0]
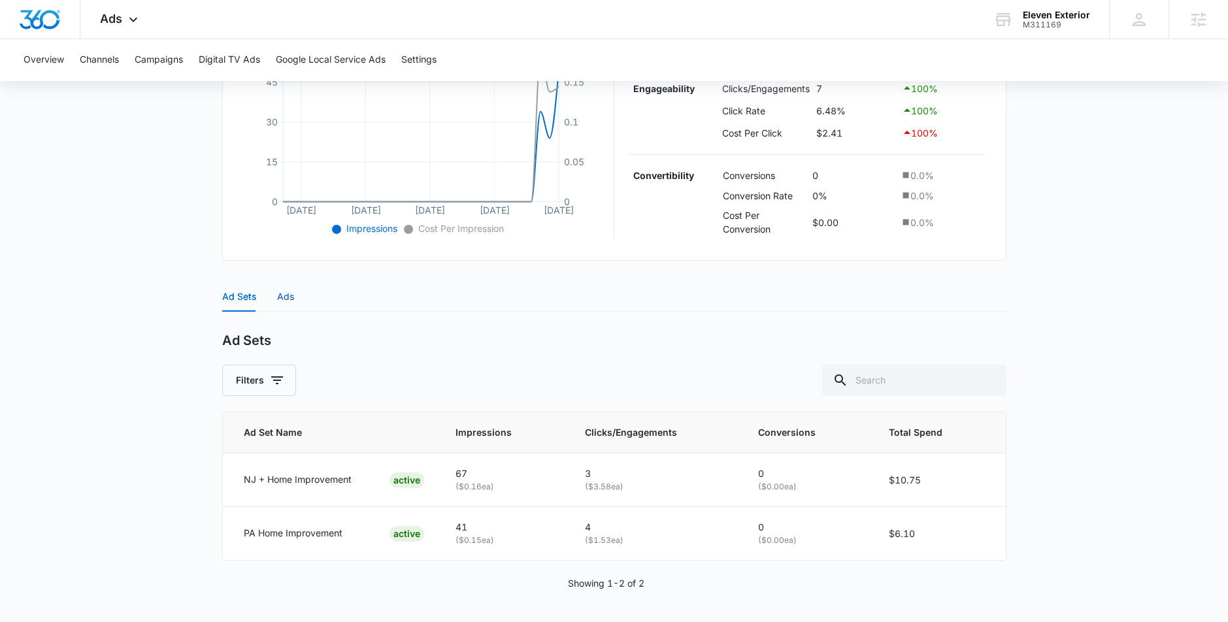
click at [287, 301] on div "Ads" at bounding box center [285, 296] width 17 height 14
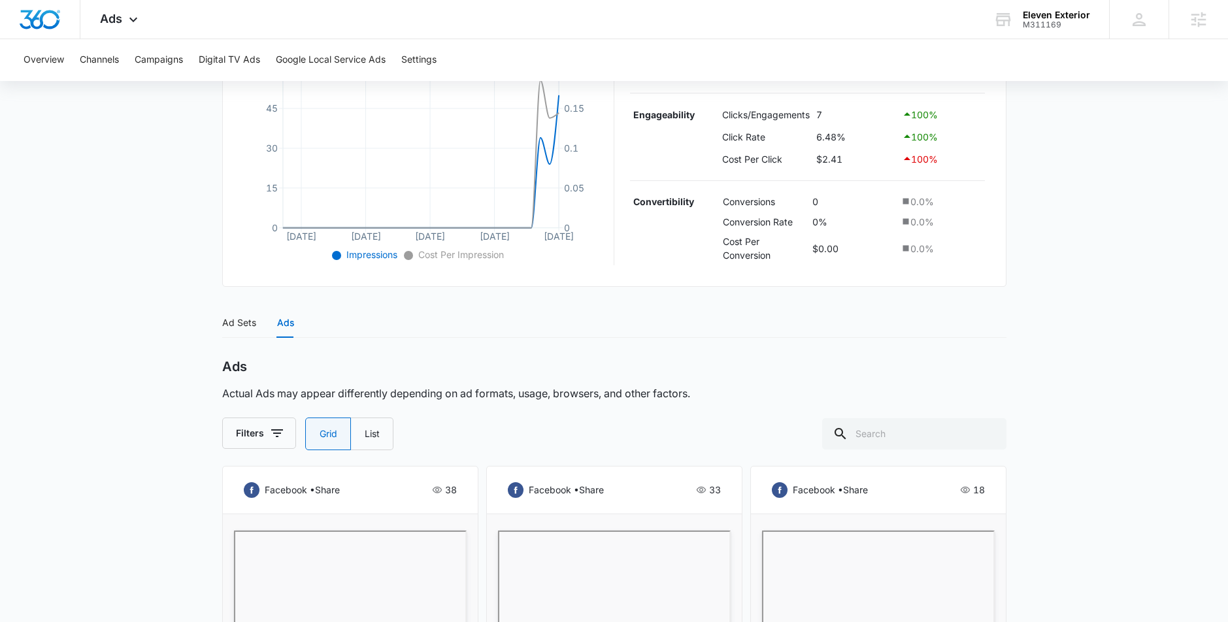
scroll to position [222, 0]
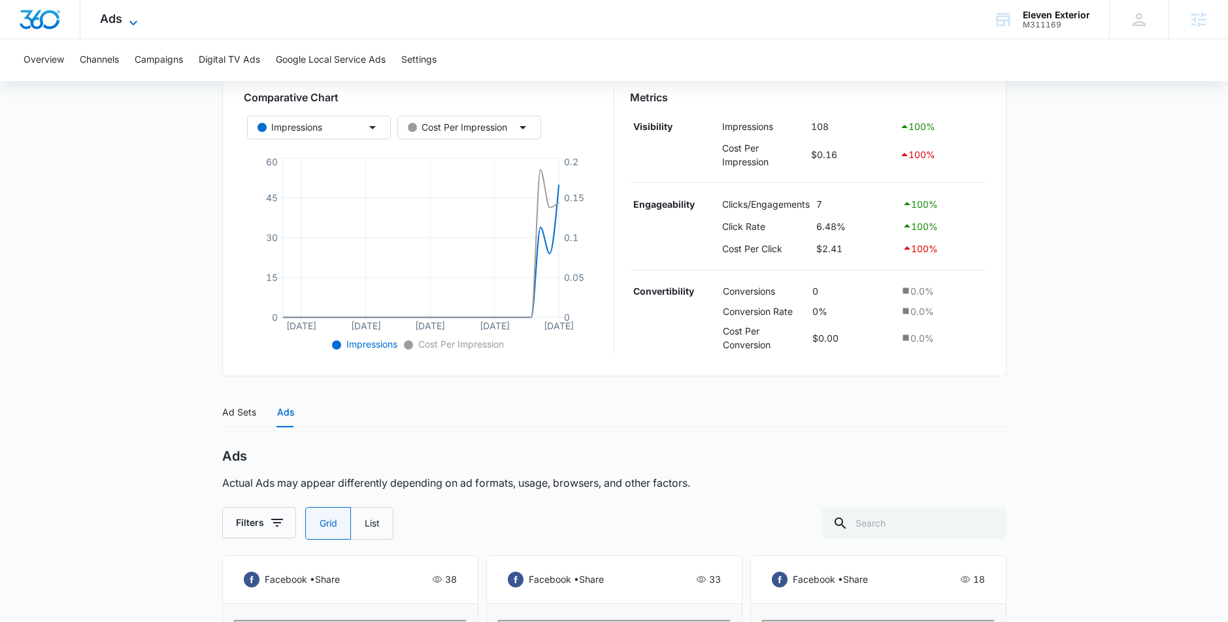
click at [132, 22] on icon at bounding box center [133, 22] width 8 height 5
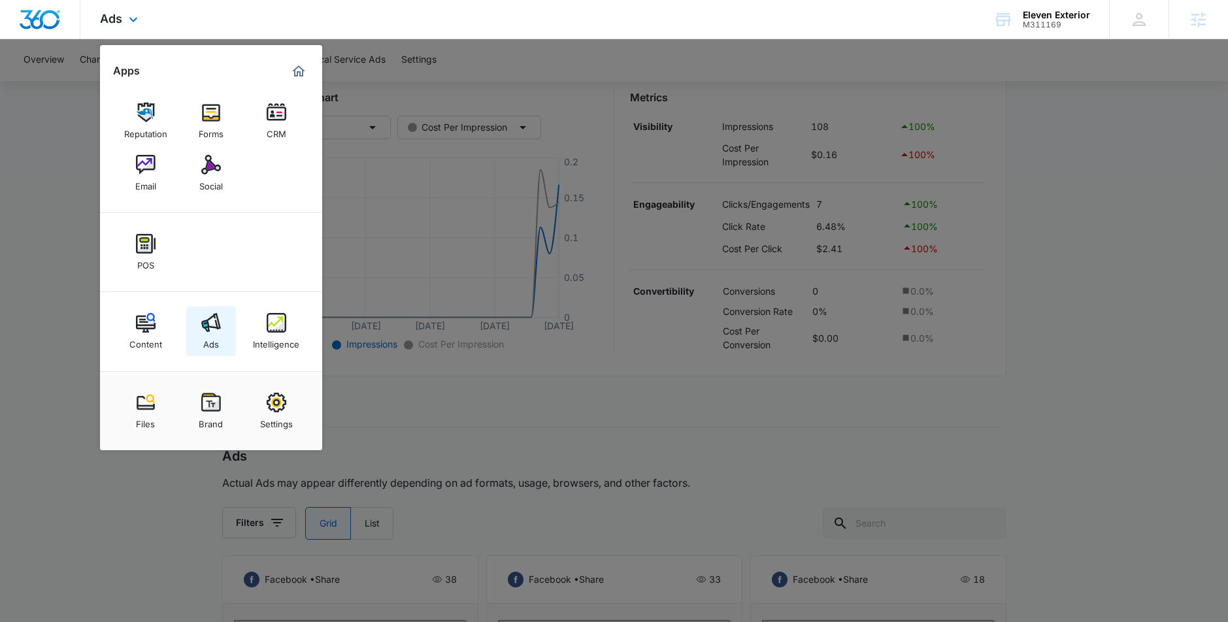
click at [209, 321] on img at bounding box center [211, 323] width 20 height 20
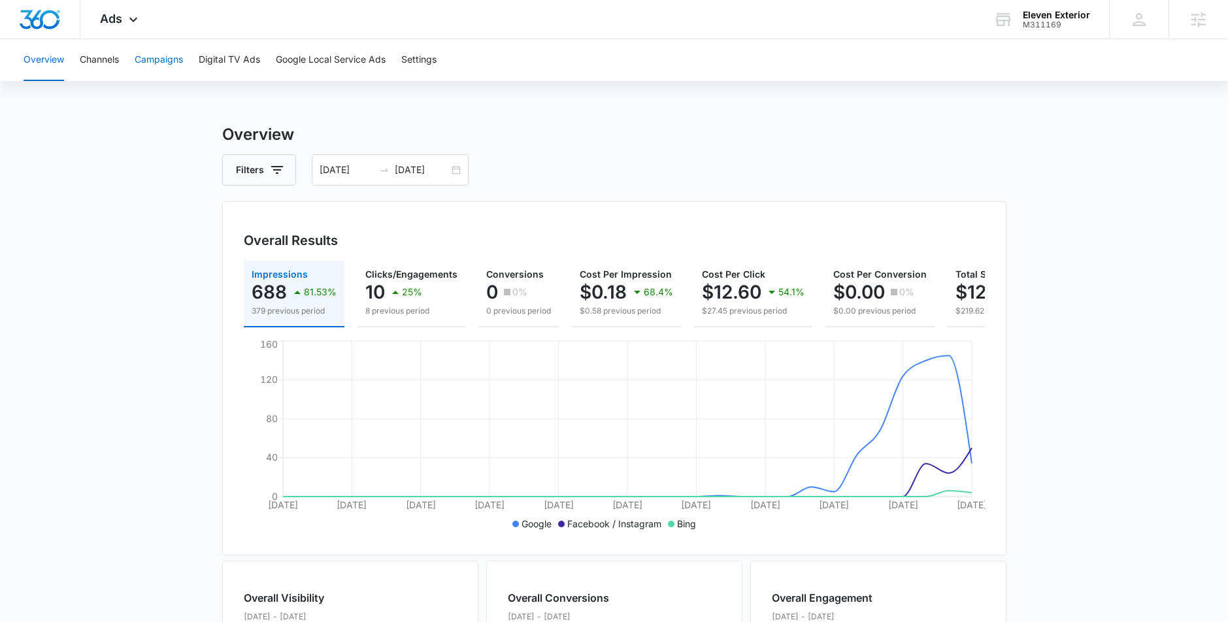
click at [177, 62] on button "Campaigns" at bounding box center [159, 60] width 48 height 42
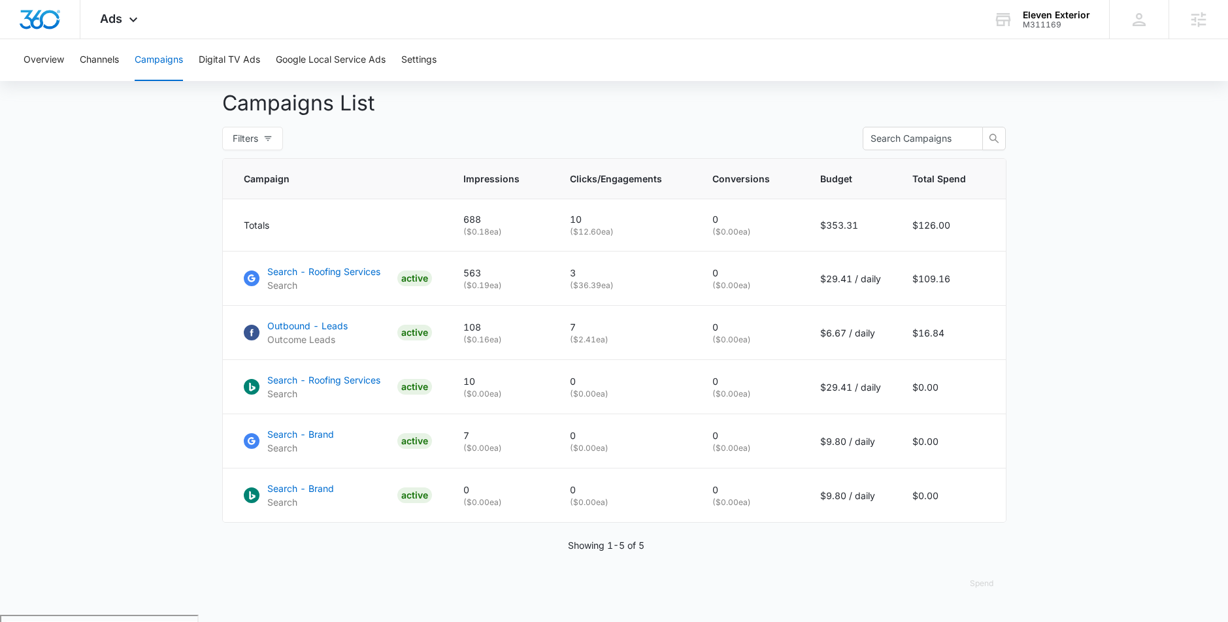
scroll to position [482, 0]
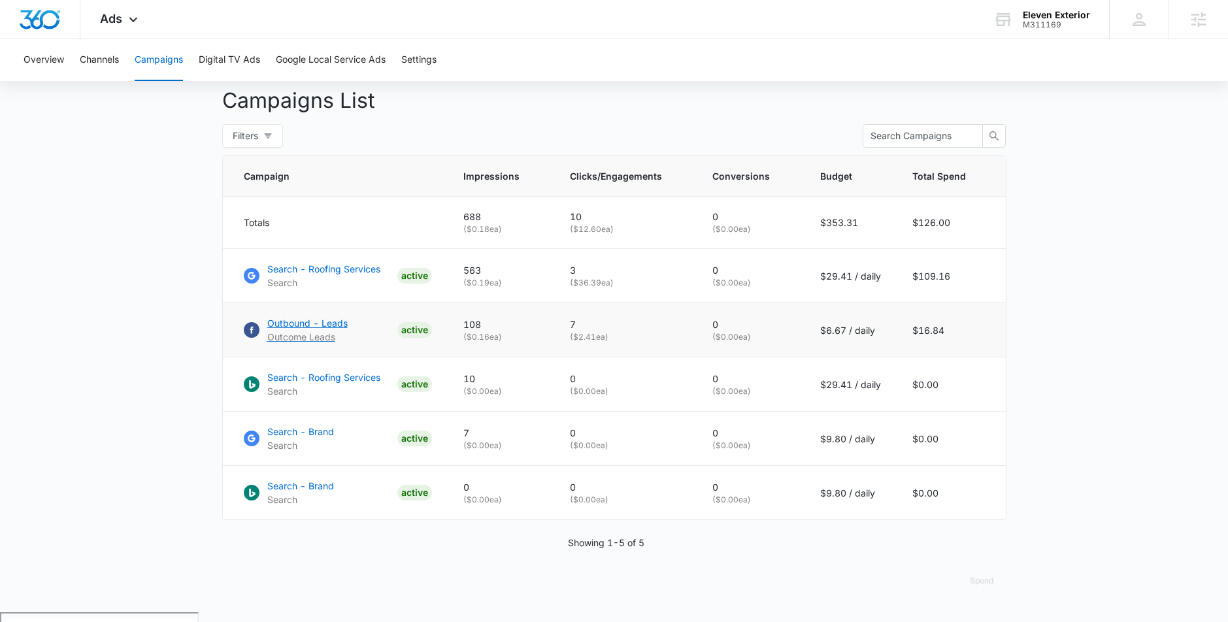
click at [297, 329] on p "Outbound - Leads" at bounding box center [307, 323] width 80 height 14
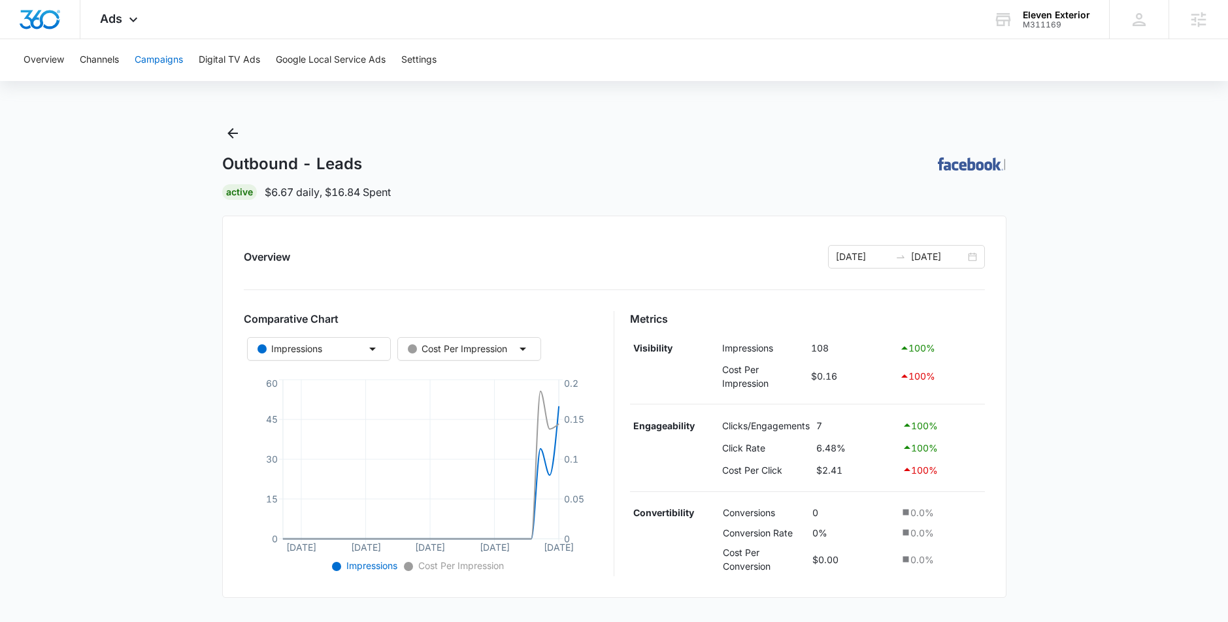
click at [159, 59] on button "Campaigns" at bounding box center [159, 60] width 48 height 42
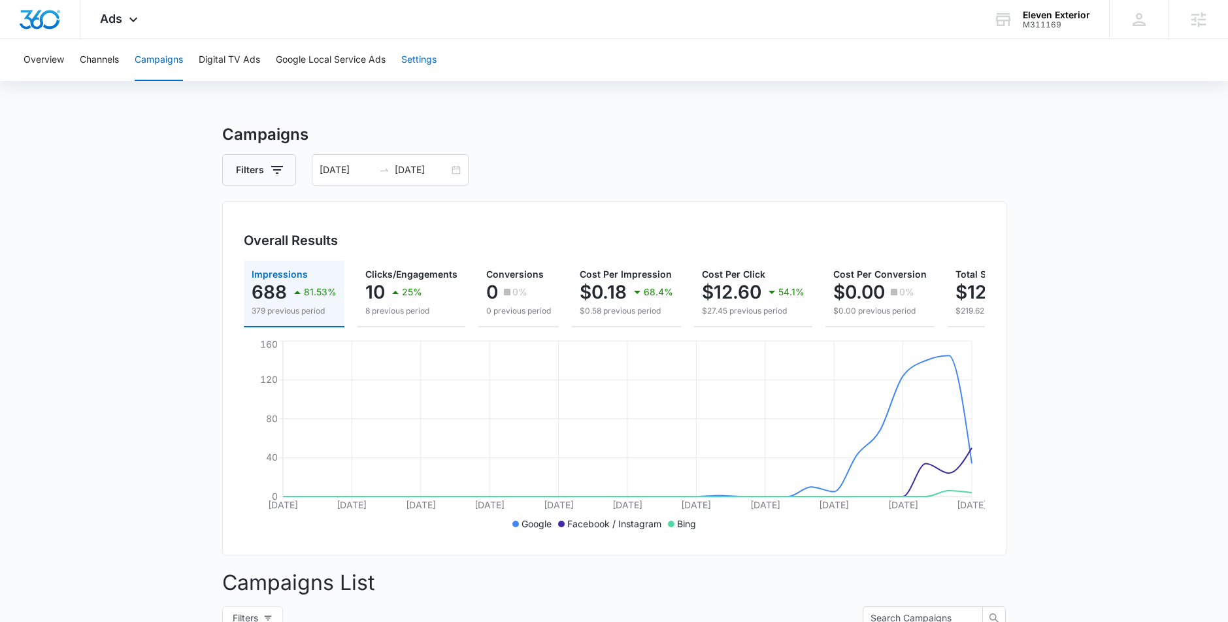
click at [419, 64] on button "Settings" at bounding box center [418, 60] width 35 height 42
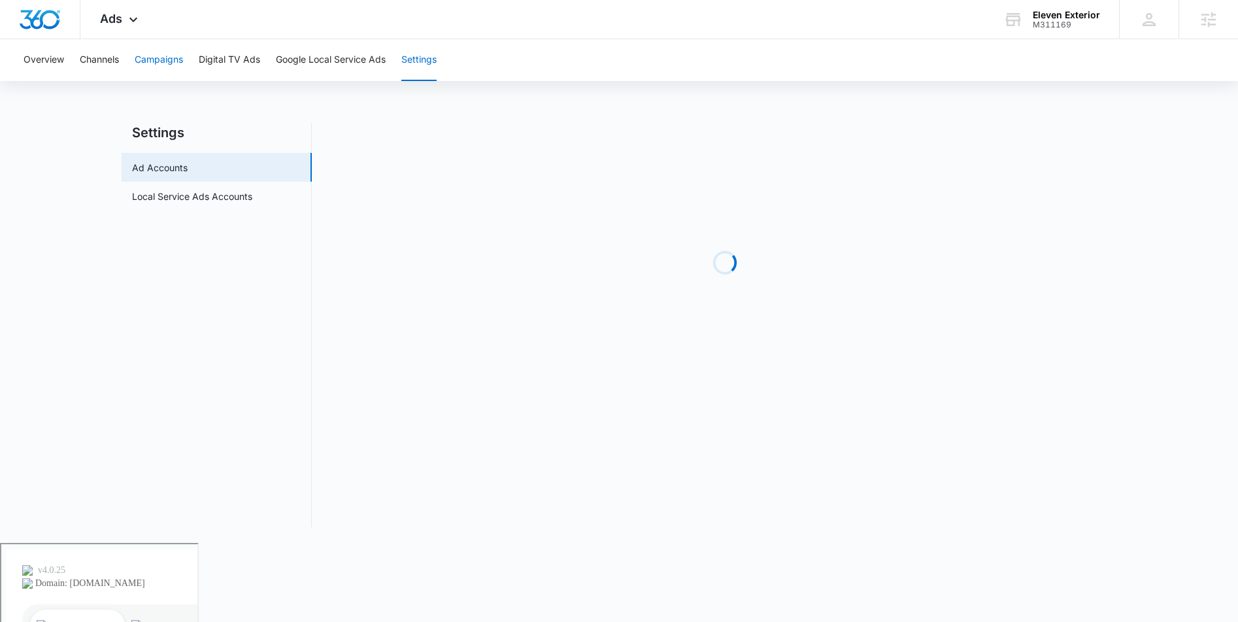
click at [155, 58] on button "Campaigns" at bounding box center [159, 60] width 48 height 42
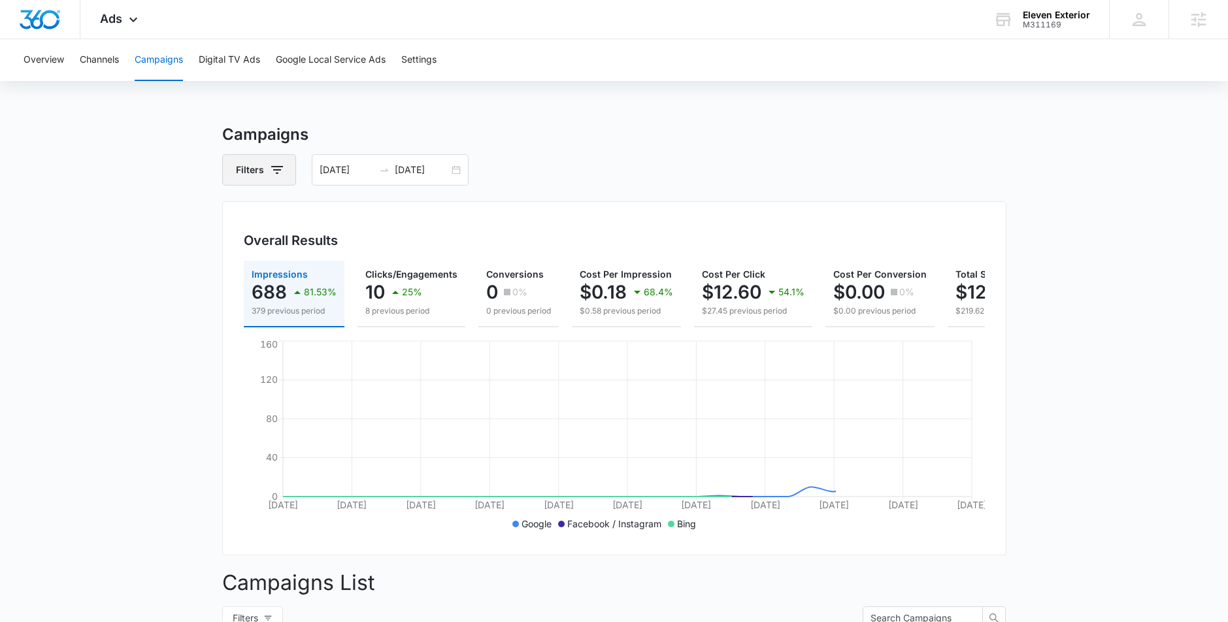
click at [263, 174] on button "Filters" at bounding box center [259, 169] width 74 height 31
click at [165, 180] on main "Campaigns Filters [DATE] [DATE] Overall Results Impressions 688 81.53% 379 prev…" at bounding box center [614, 609] width 1228 height 972
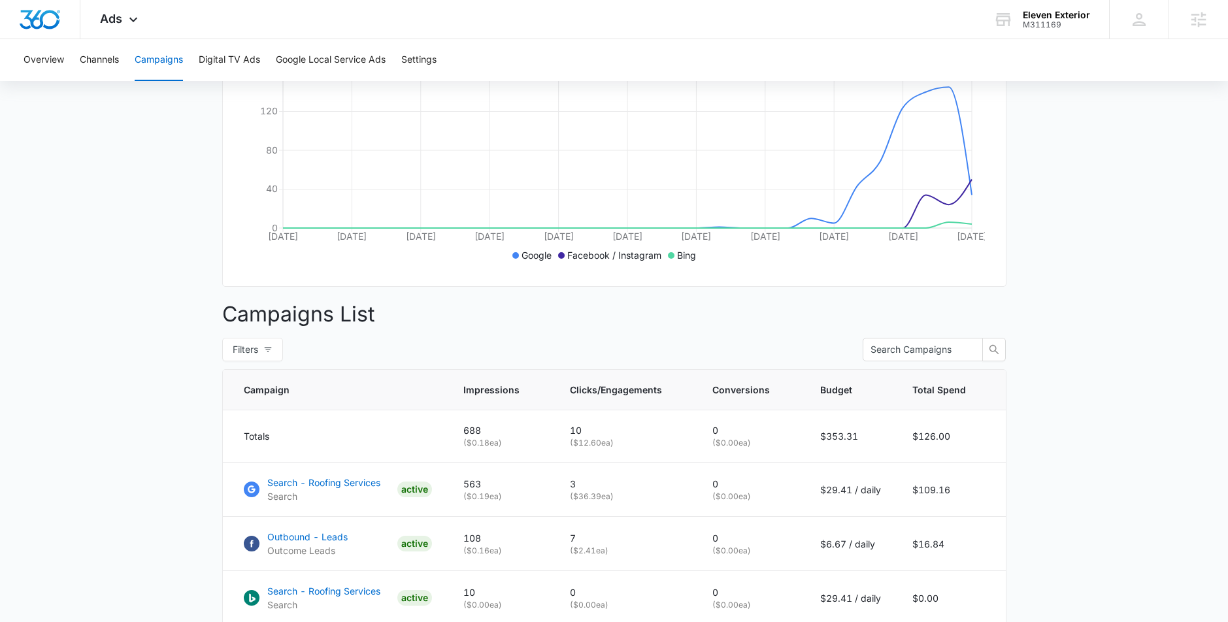
scroll to position [141, 0]
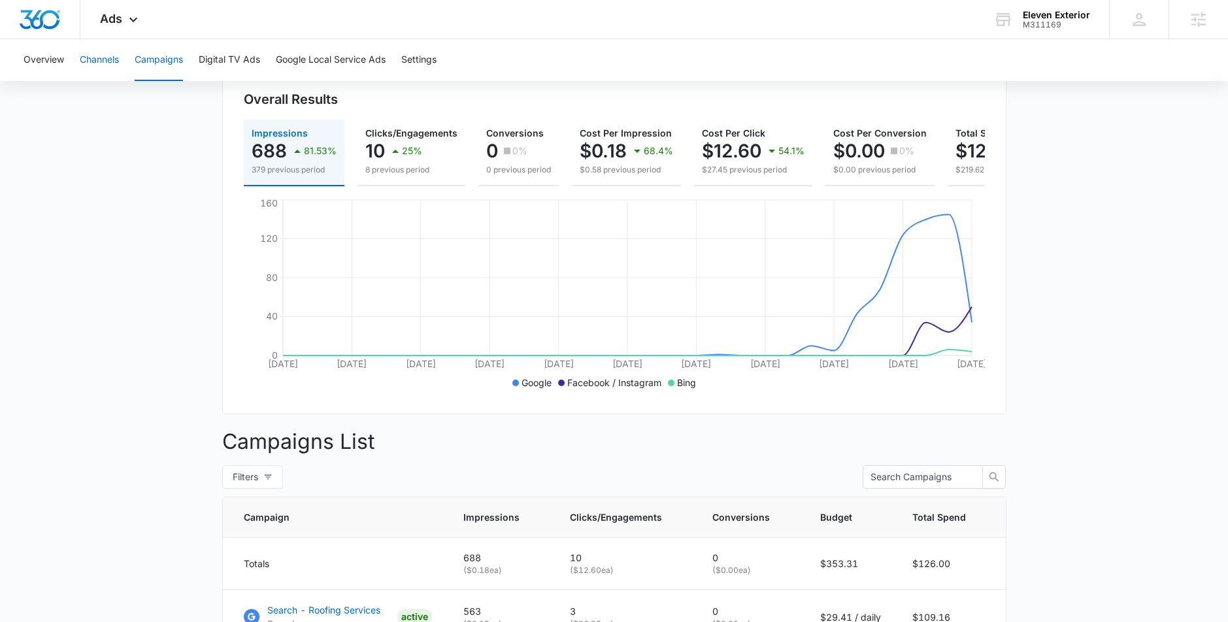
click at [98, 55] on button "Channels" at bounding box center [99, 60] width 39 height 42
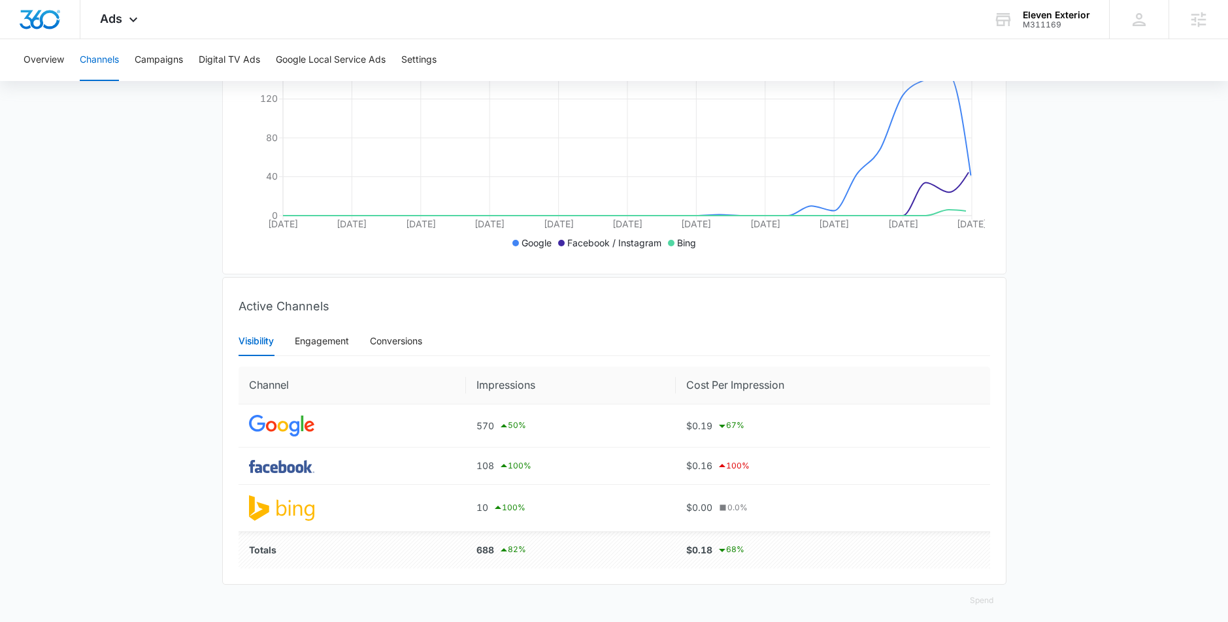
scroll to position [301, 0]
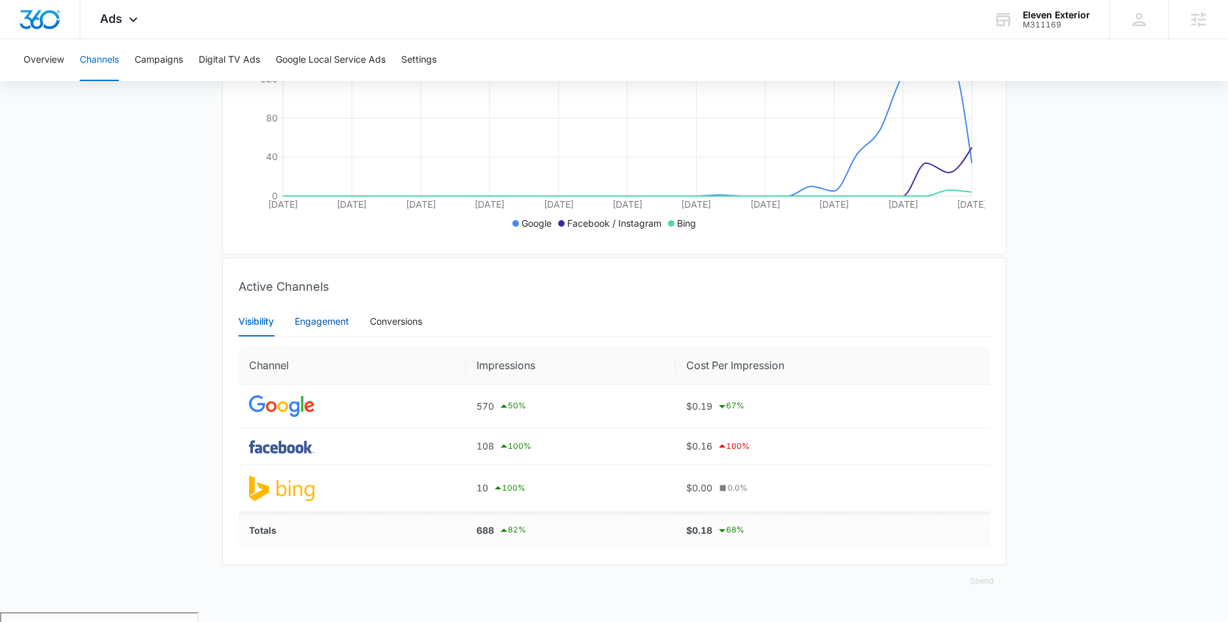
click at [315, 329] on div "Engagement" at bounding box center [322, 321] width 54 height 14
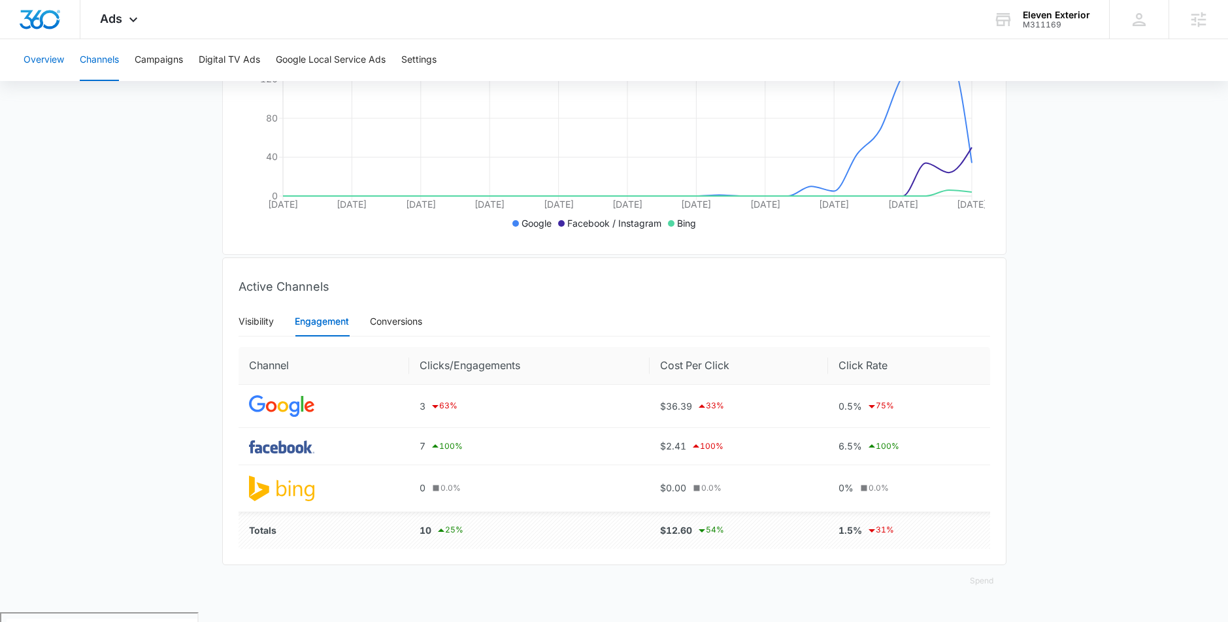
click at [56, 67] on button "Overview" at bounding box center [44, 60] width 41 height 42
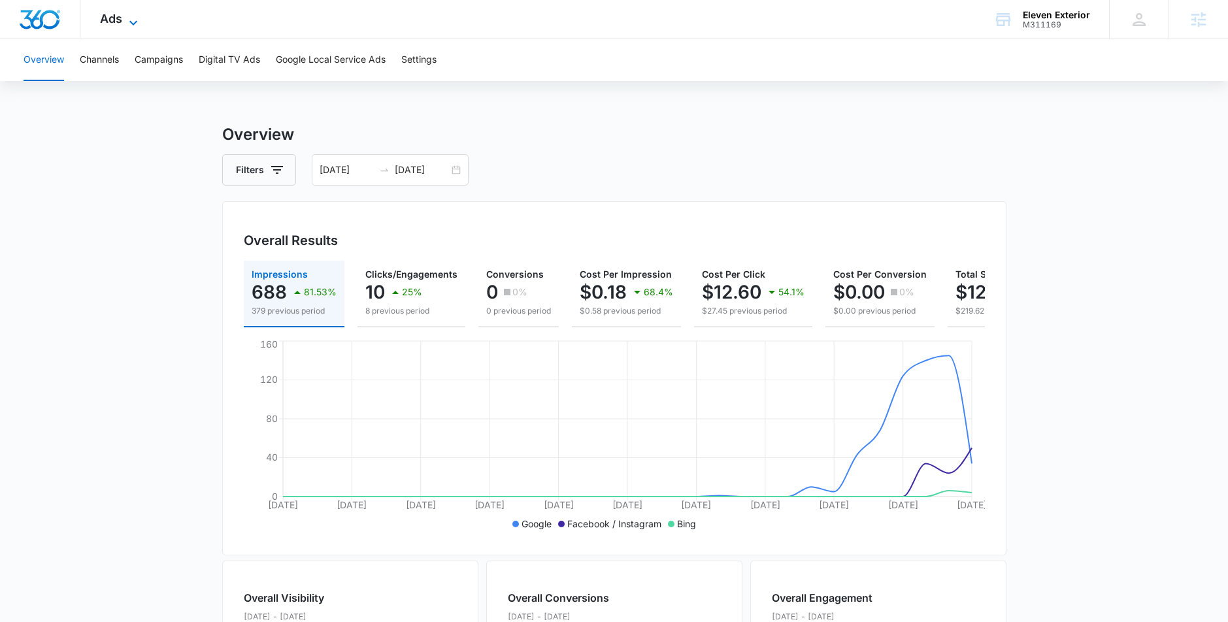
click at [128, 21] on icon at bounding box center [133, 23] width 16 height 16
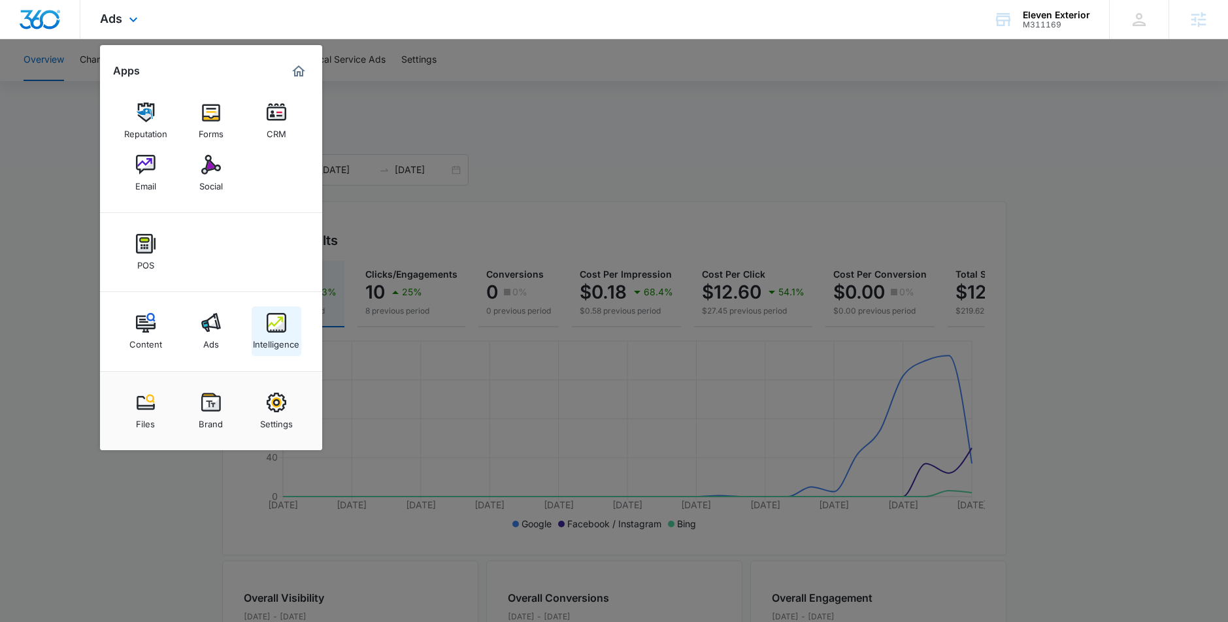
click at [268, 325] on img at bounding box center [277, 323] width 20 height 20
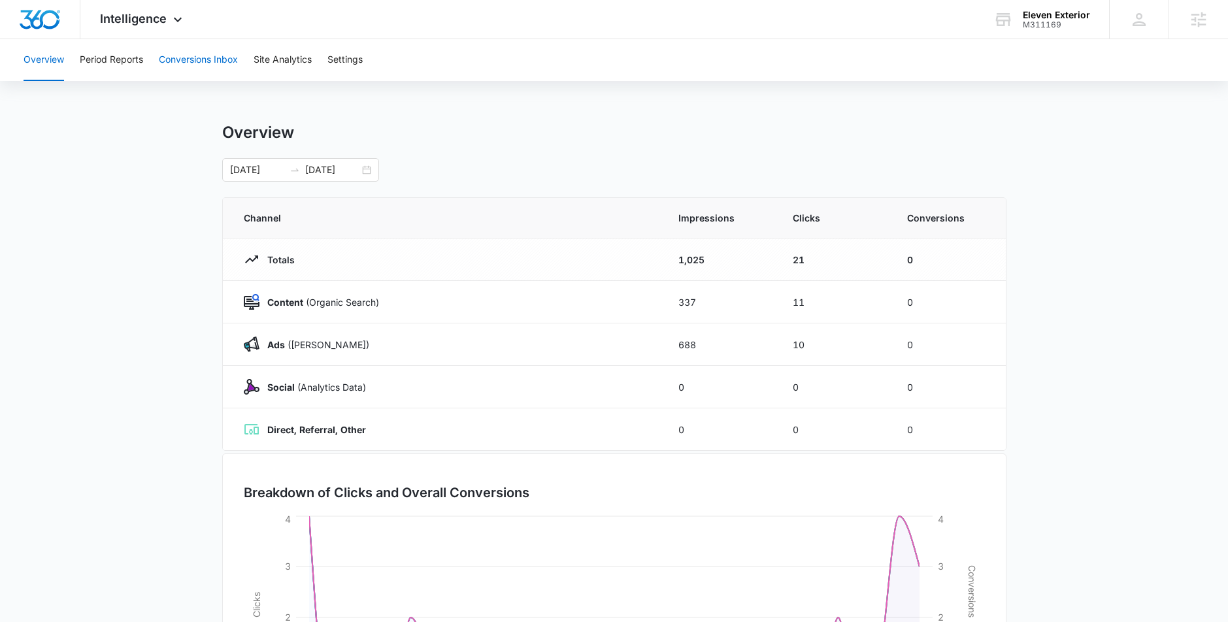
click at [201, 62] on button "Conversions Inbox" at bounding box center [198, 60] width 79 height 42
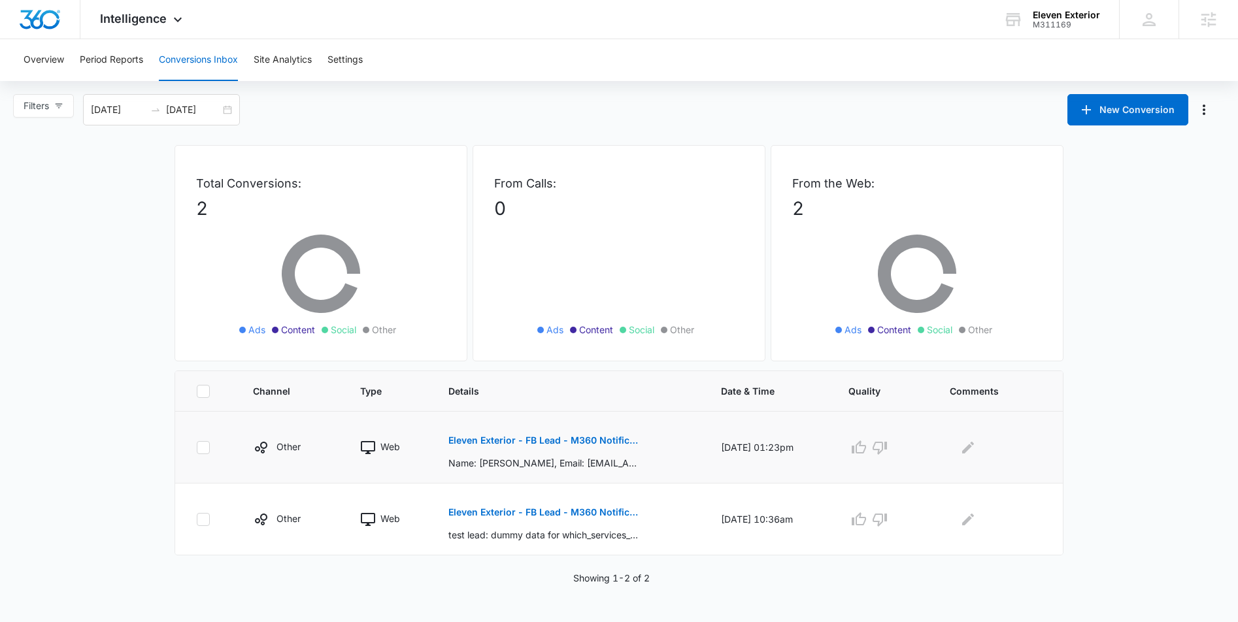
click at [559, 442] on p "Eleven Exterior - FB Lead - M360 Notification" at bounding box center [543, 440] width 190 height 9
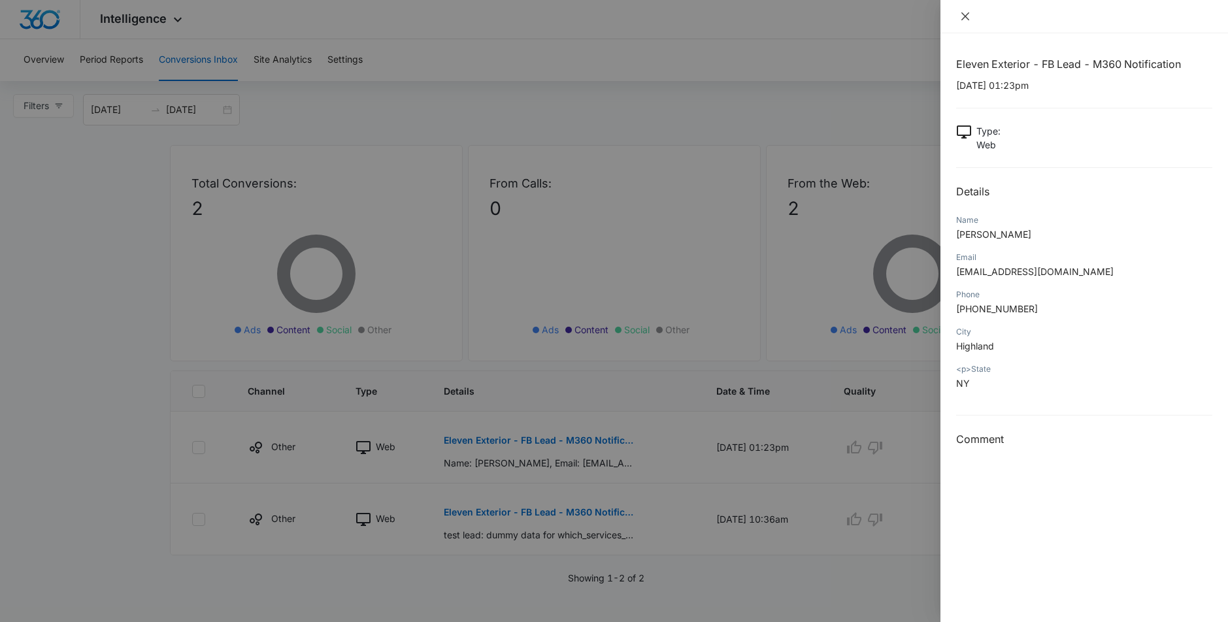
click at [968, 21] on icon "close" at bounding box center [965, 16] width 10 height 10
